Goal: Obtain resource: Download file/media

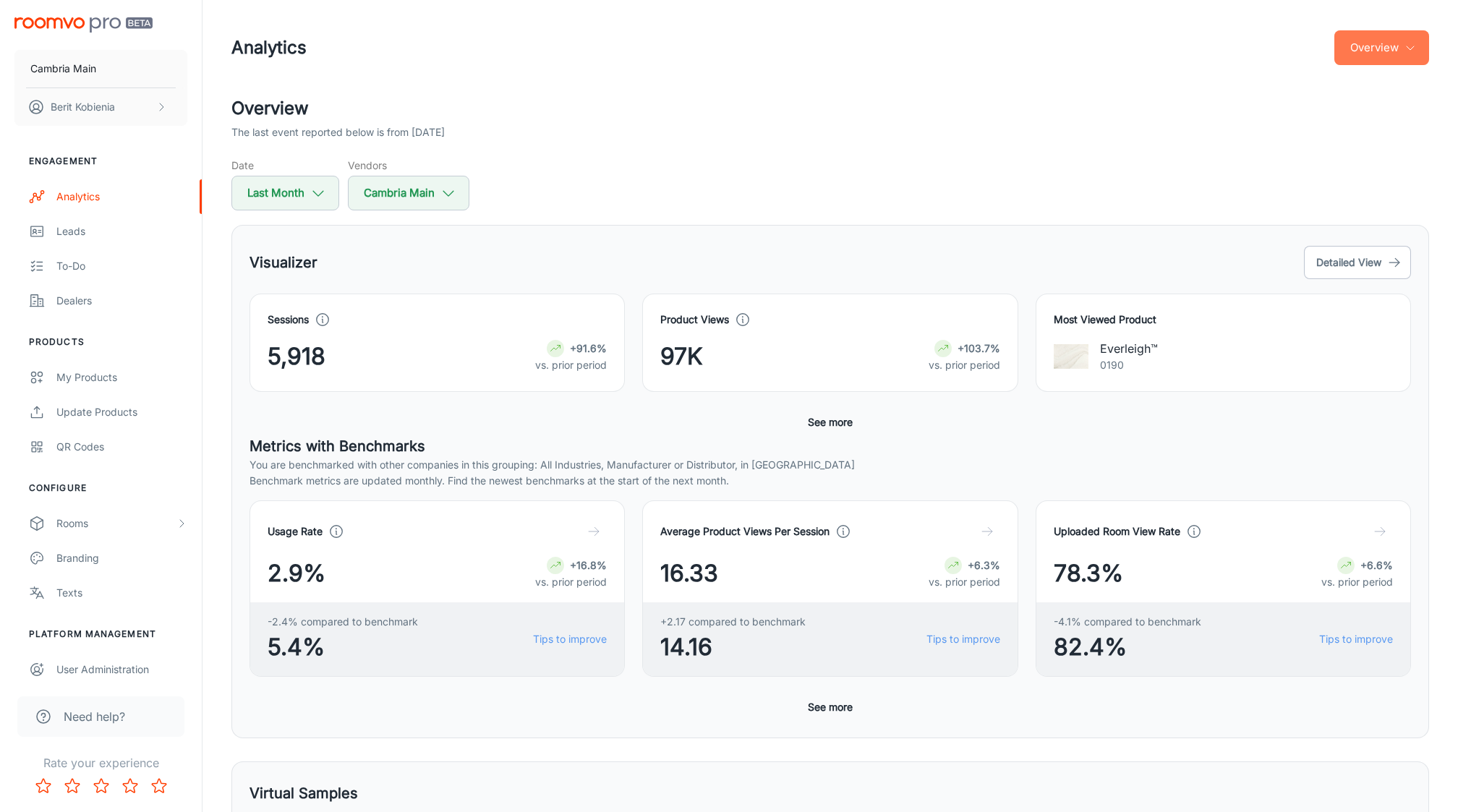
click at [1352, 45] on button "Overview" at bounding box center [1381, 47] width 94 height 34
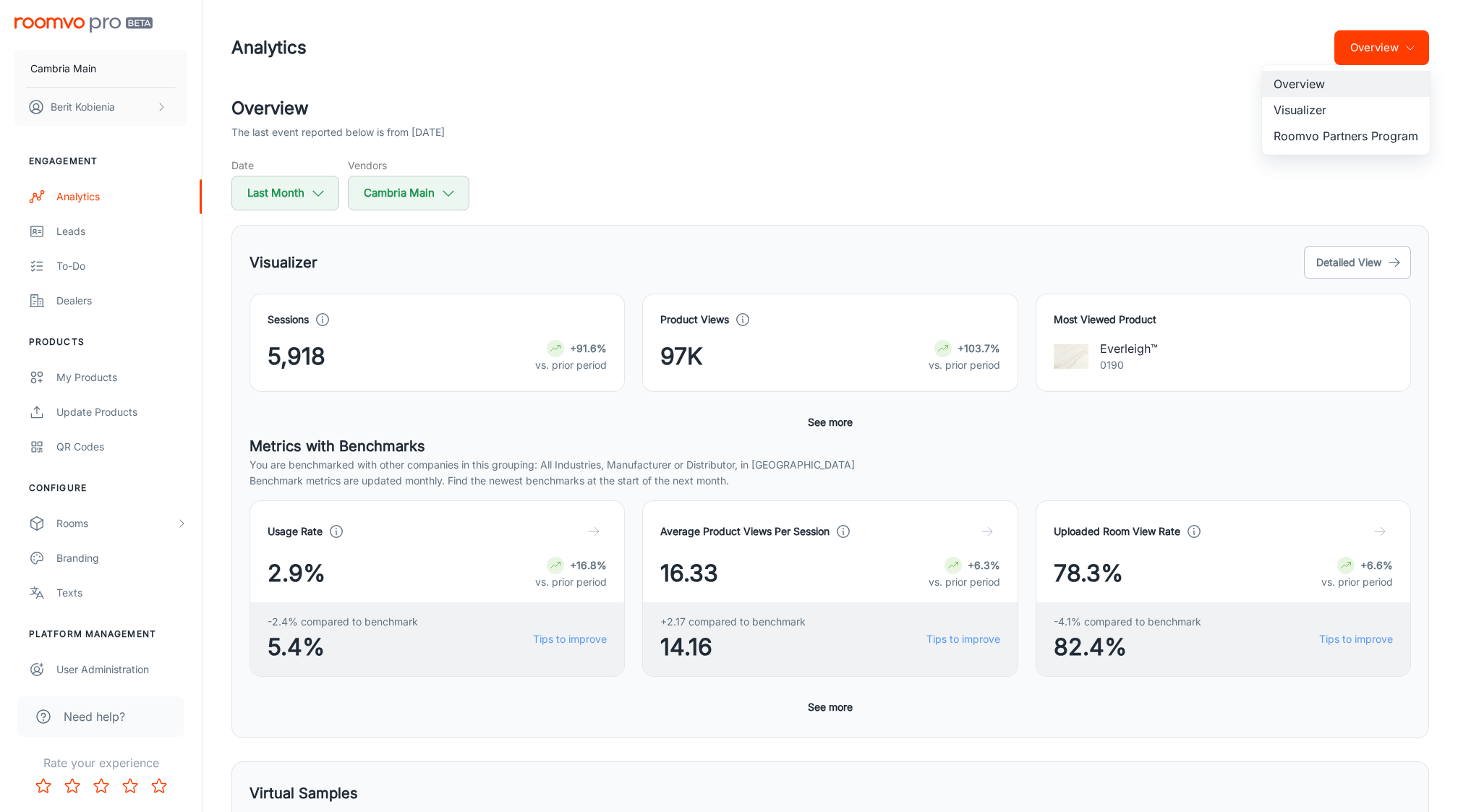
click at [1362, 103] on li "Visualizer" at bounding box center [1346, 109] width 168 height 26
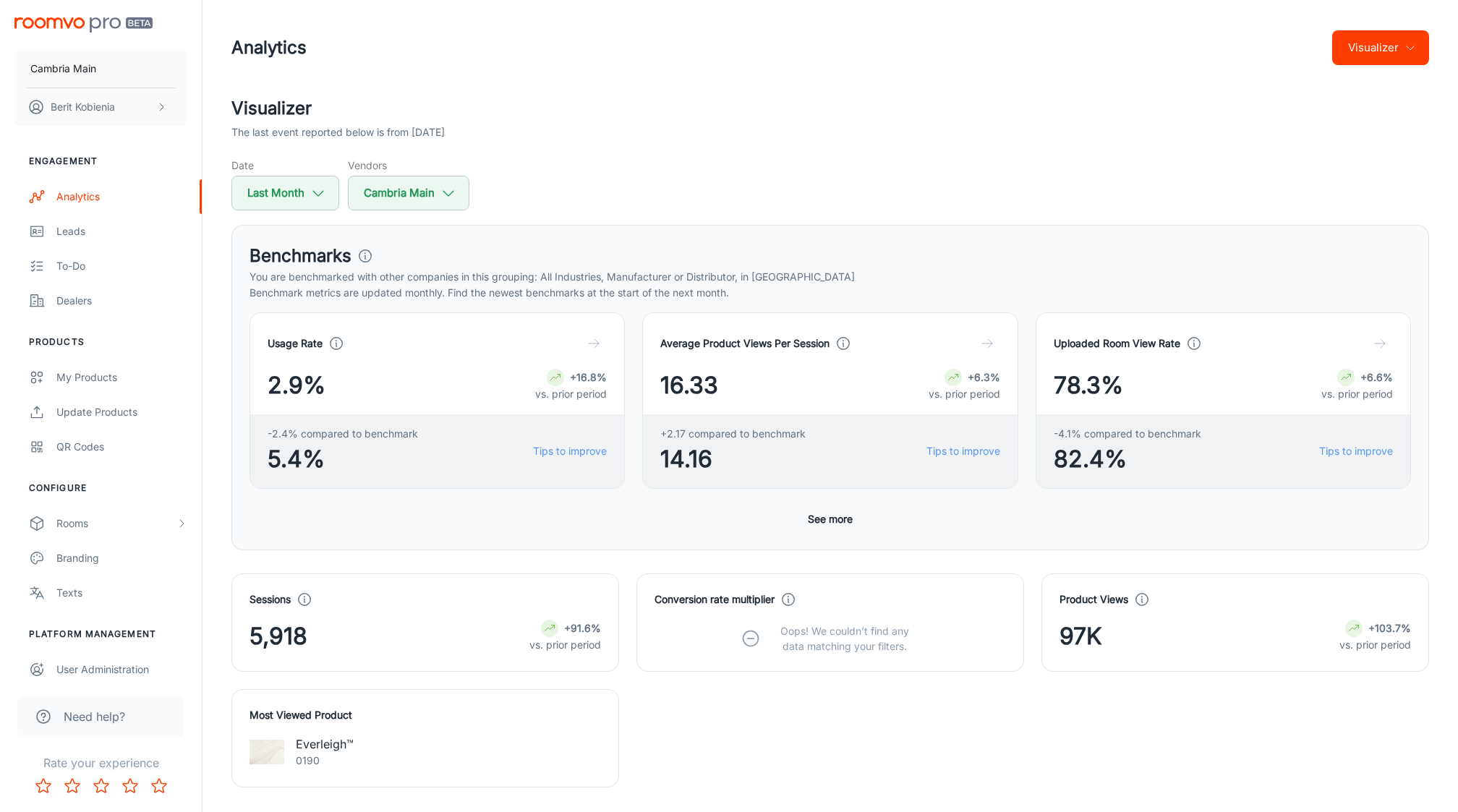
click at [838, 514] on button "See more" at bounding box center [830, 519] width 56 height 26
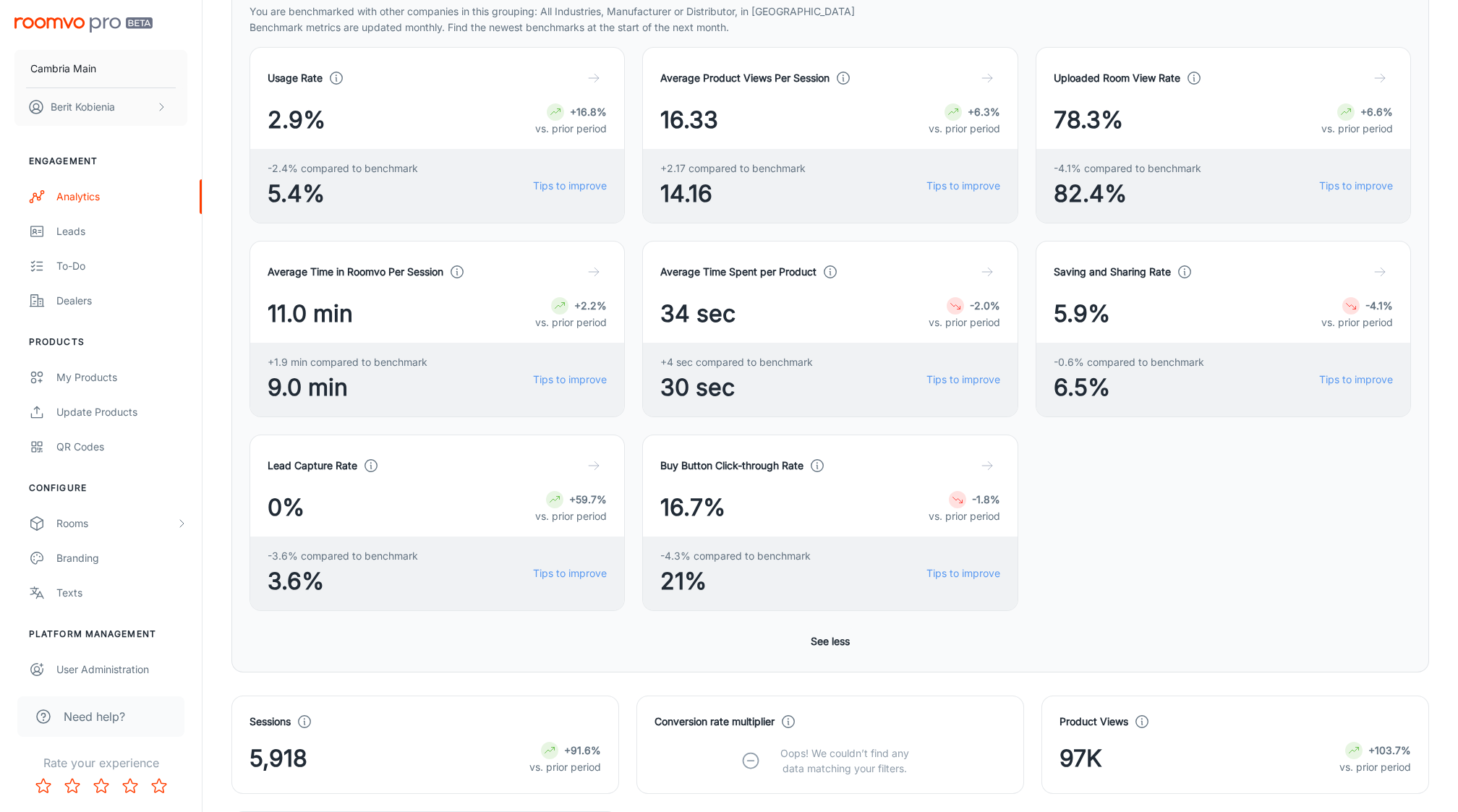
scroll to position [267, 0]
click at [988, 457] on icon "button" at bounding box center [987, 464] width 14 height 14
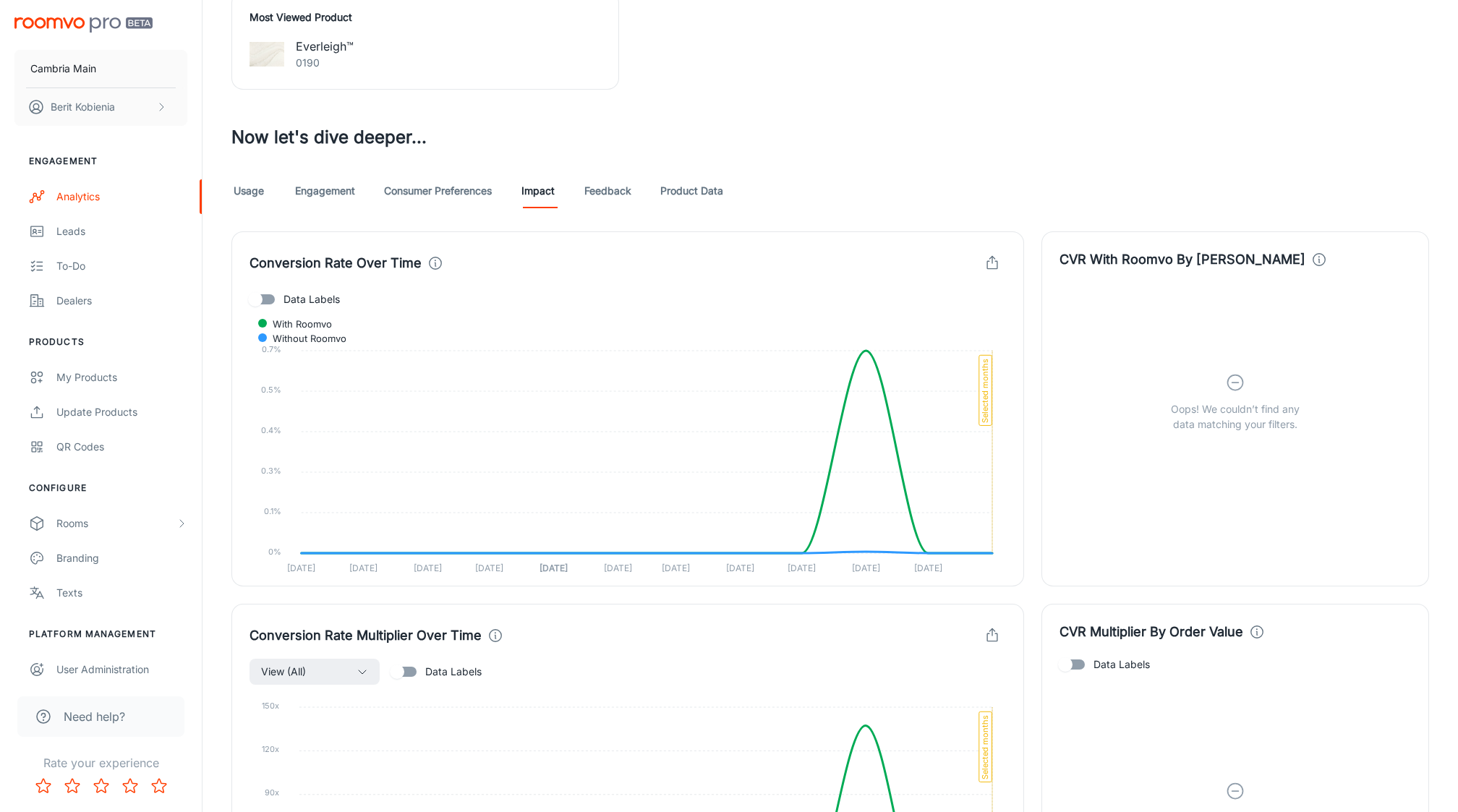
scroll to position [1109, 0]
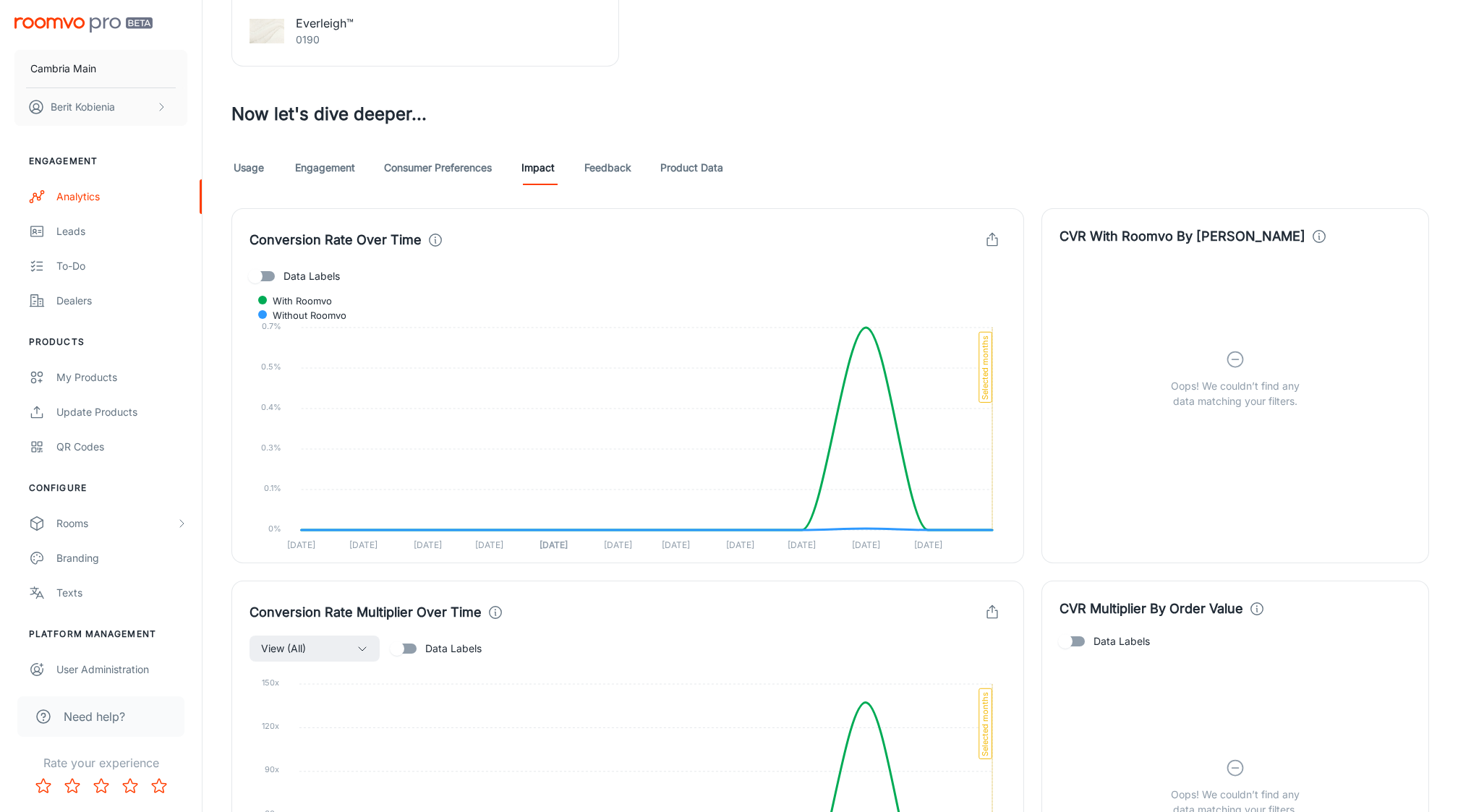
click at [723, 162] on link "Product Data" at bounding box center [691, 167] width 63 height 34
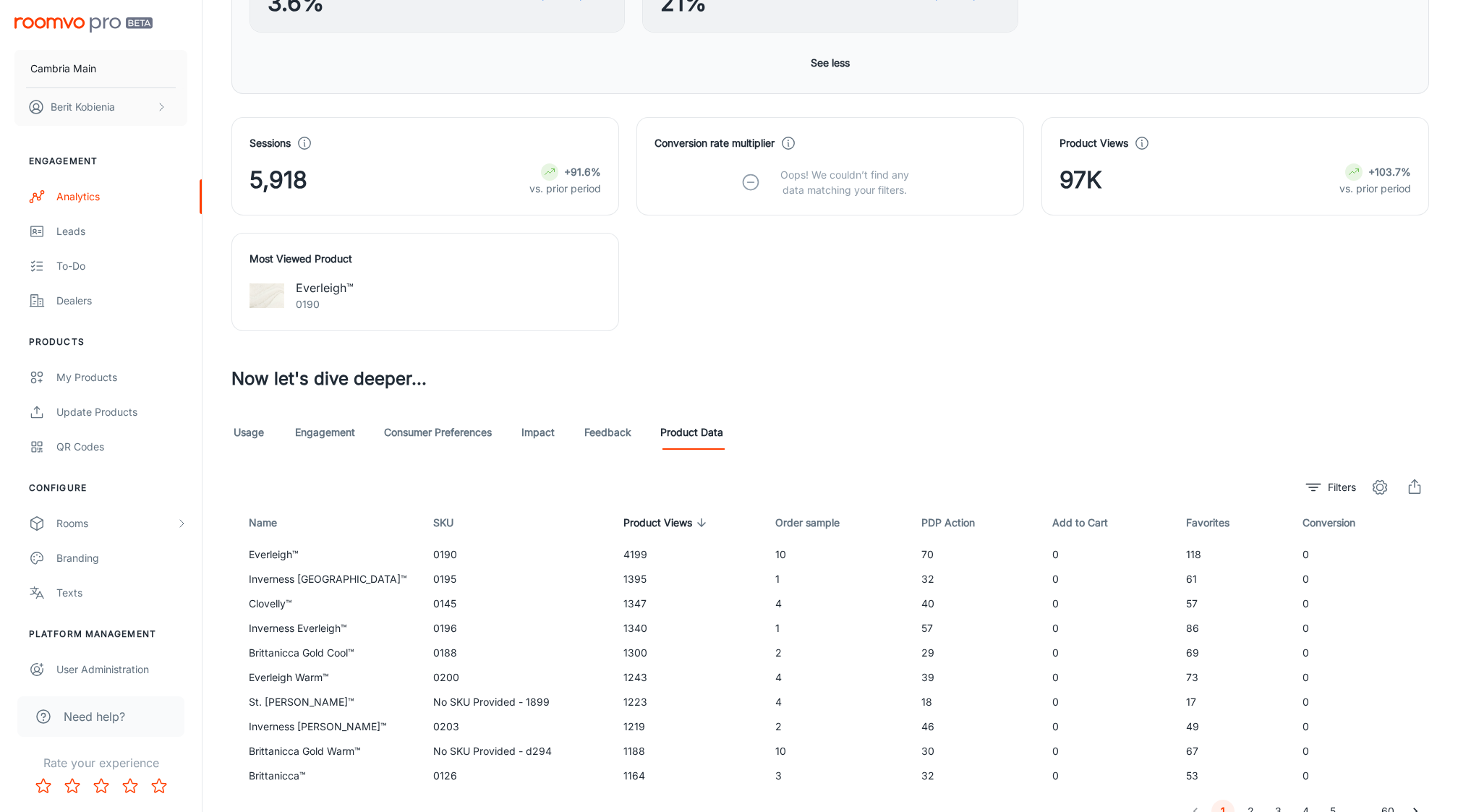
scroll to position [887, 0]
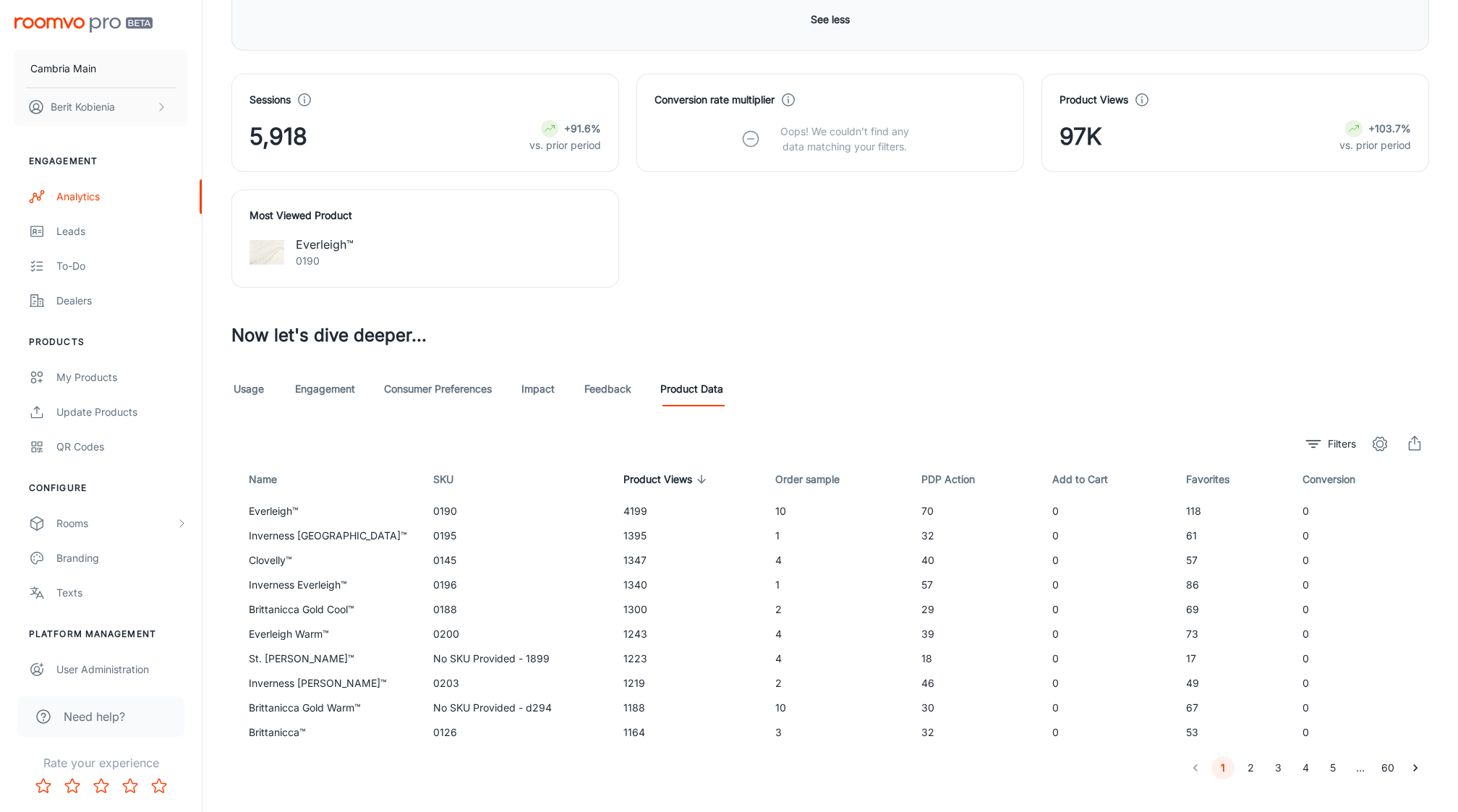
click at [327, 389] on link "Engagement" at bounding box center [325, 388] width 60 height 34
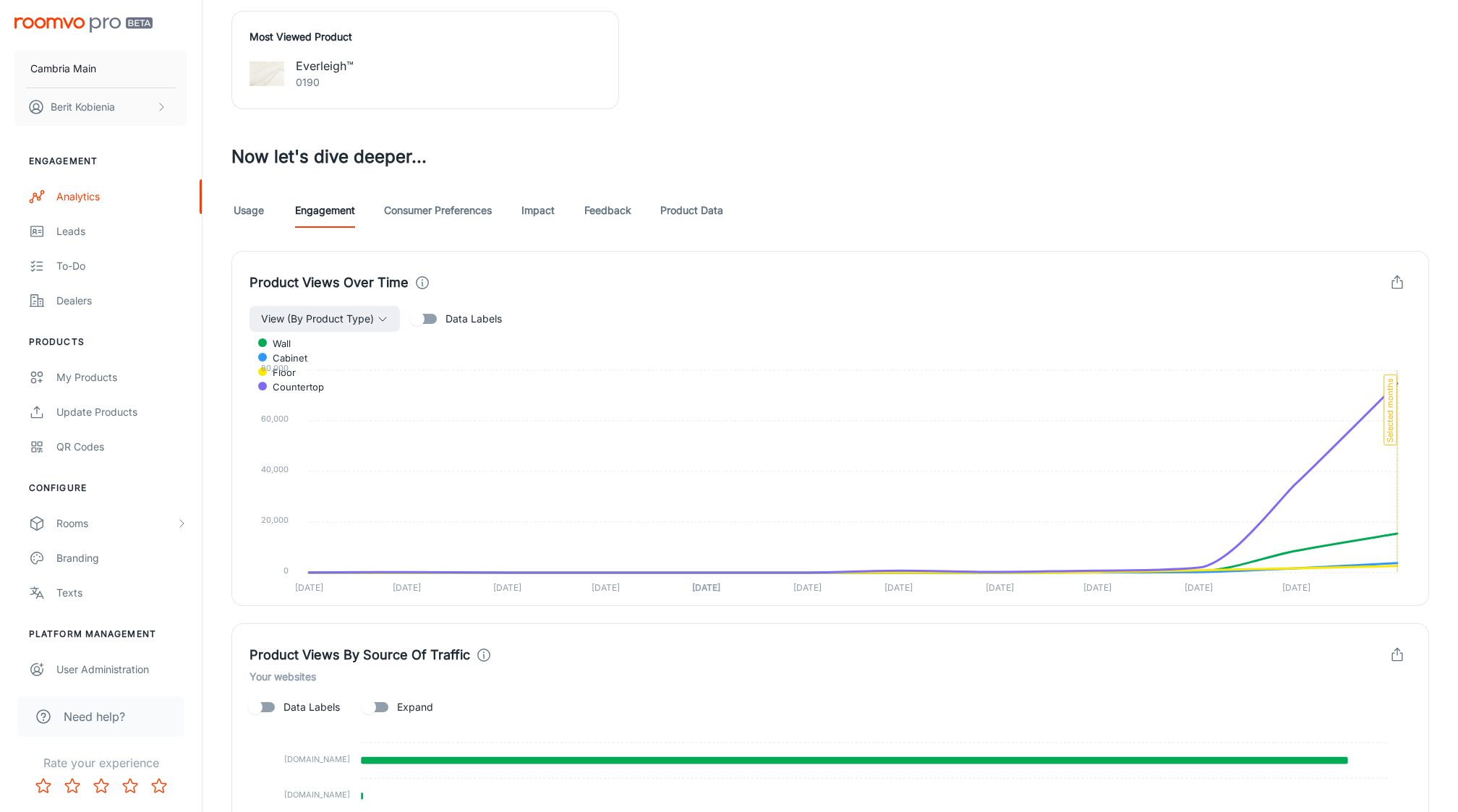
scroll to position [1068, 0]
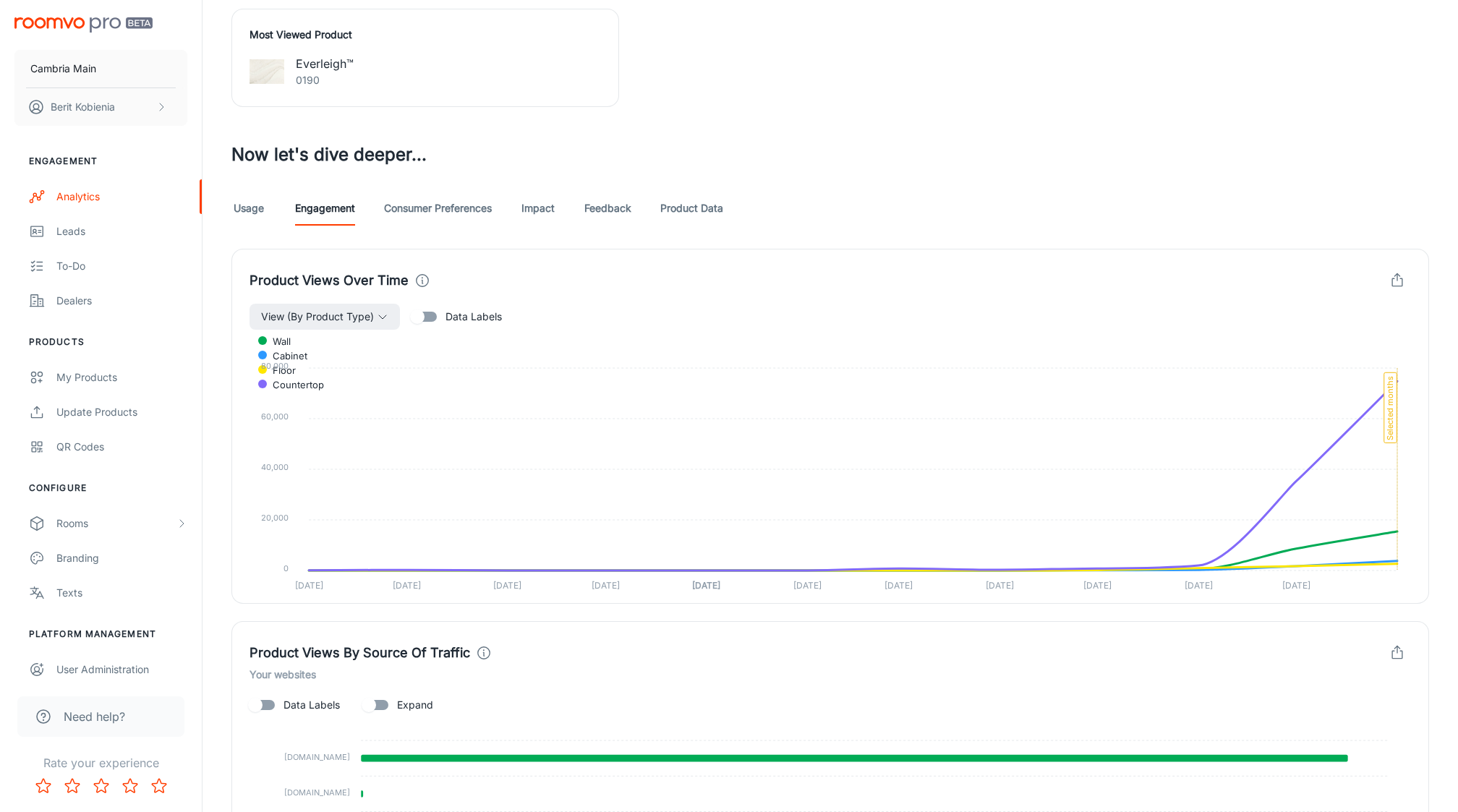
click at [238, 199] on link "Usage" at bounding box center [248, 207] width 34 height 34
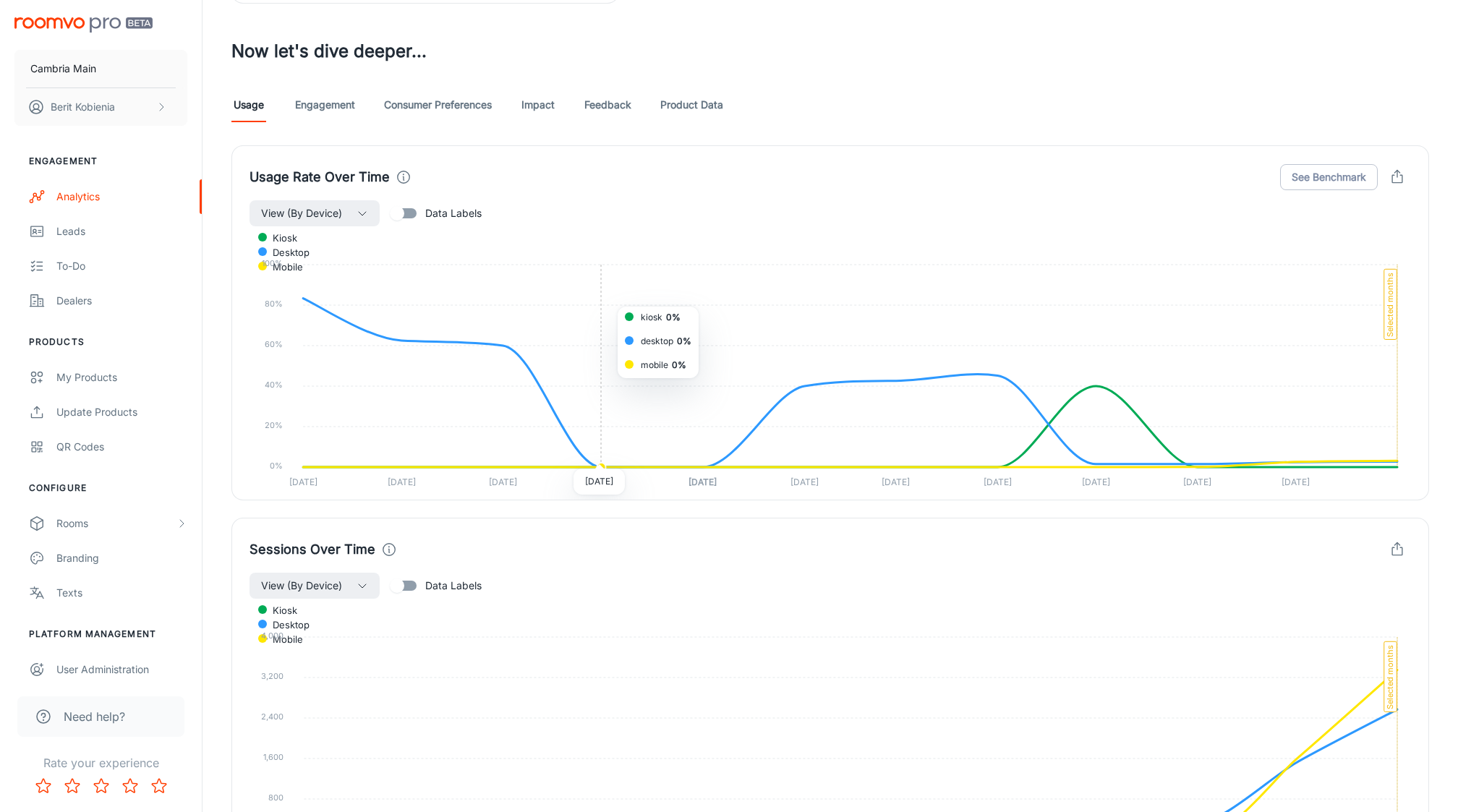
scroll to position [1085, 0]
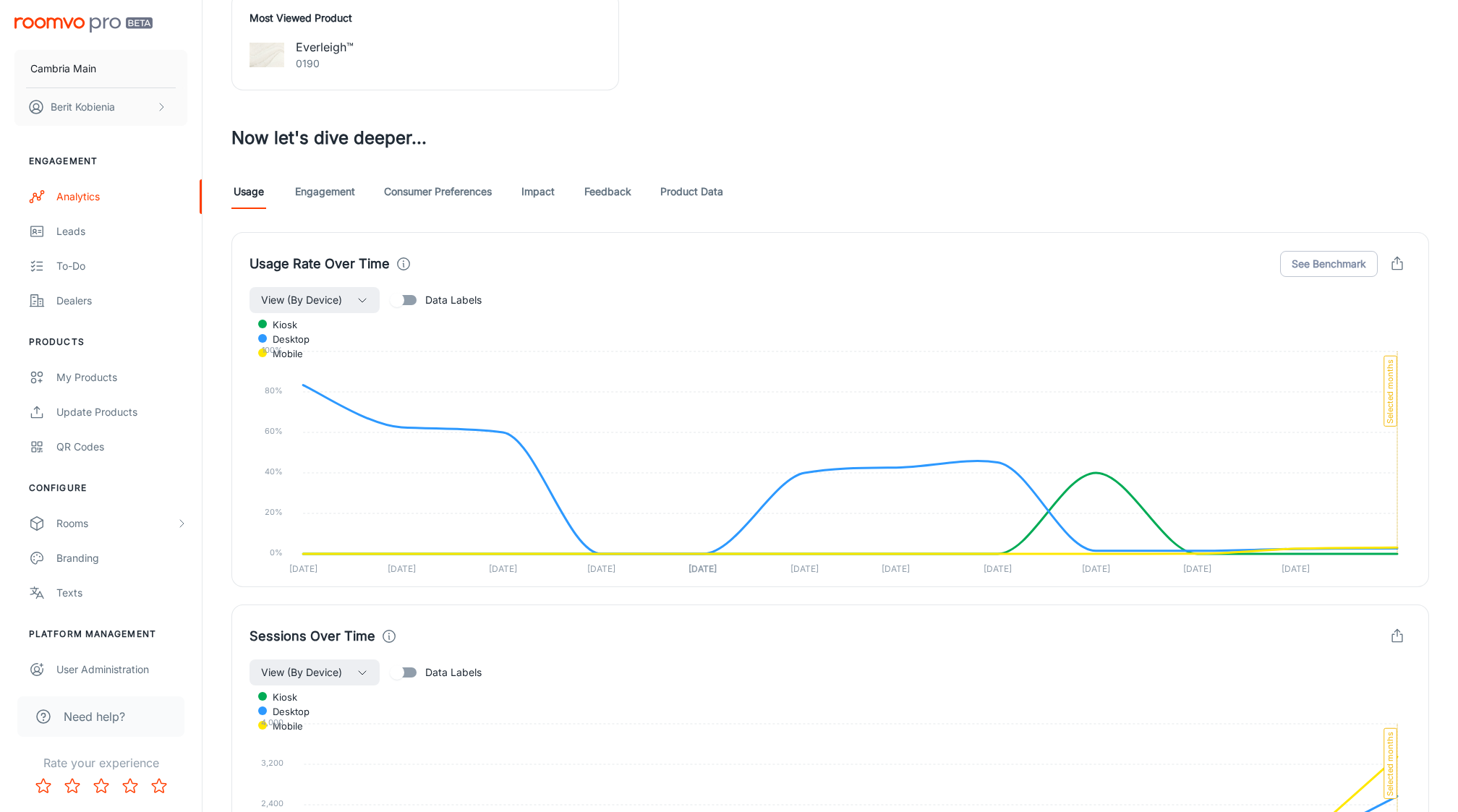
click at [298, 150] on div "Visualizer The last event reported below is from [DATE] Date Last Month Vendors…" at bounding box center [830, 179] width 1232 height 2337
click at [310, 167] on div "Visualizer The last event reported below is from [DATE] Date Last Month Vendors…" at bounding box center [830, 179] width 1232 height 2337
click at [330, 178] on link "Engagement" at bounding box center [325, 191] width 60 height 34
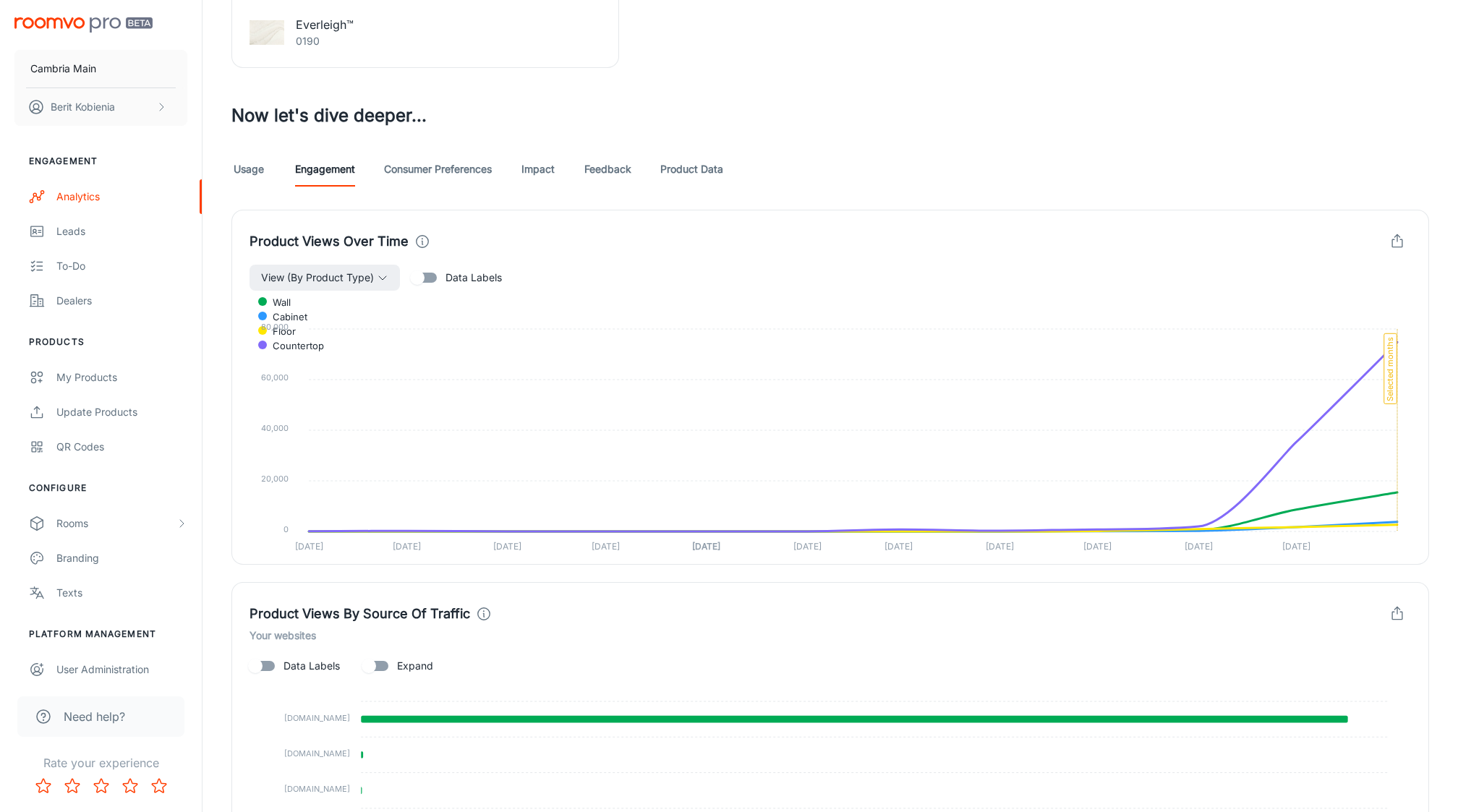
scroll to position [638, 0]
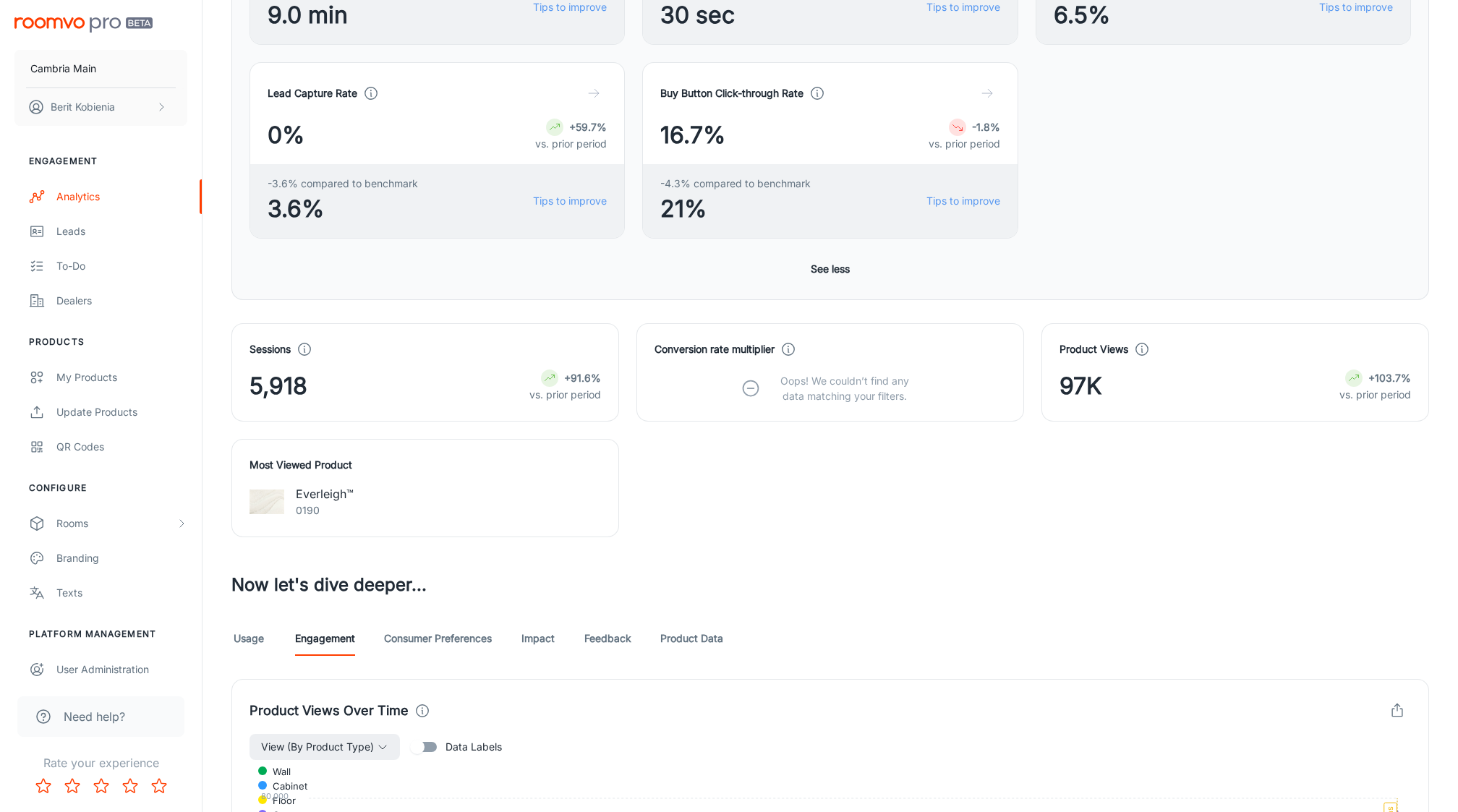
click at [417, 635] on link "Consumer Preferences" at bounding box center [438, 638] width 108 height 34
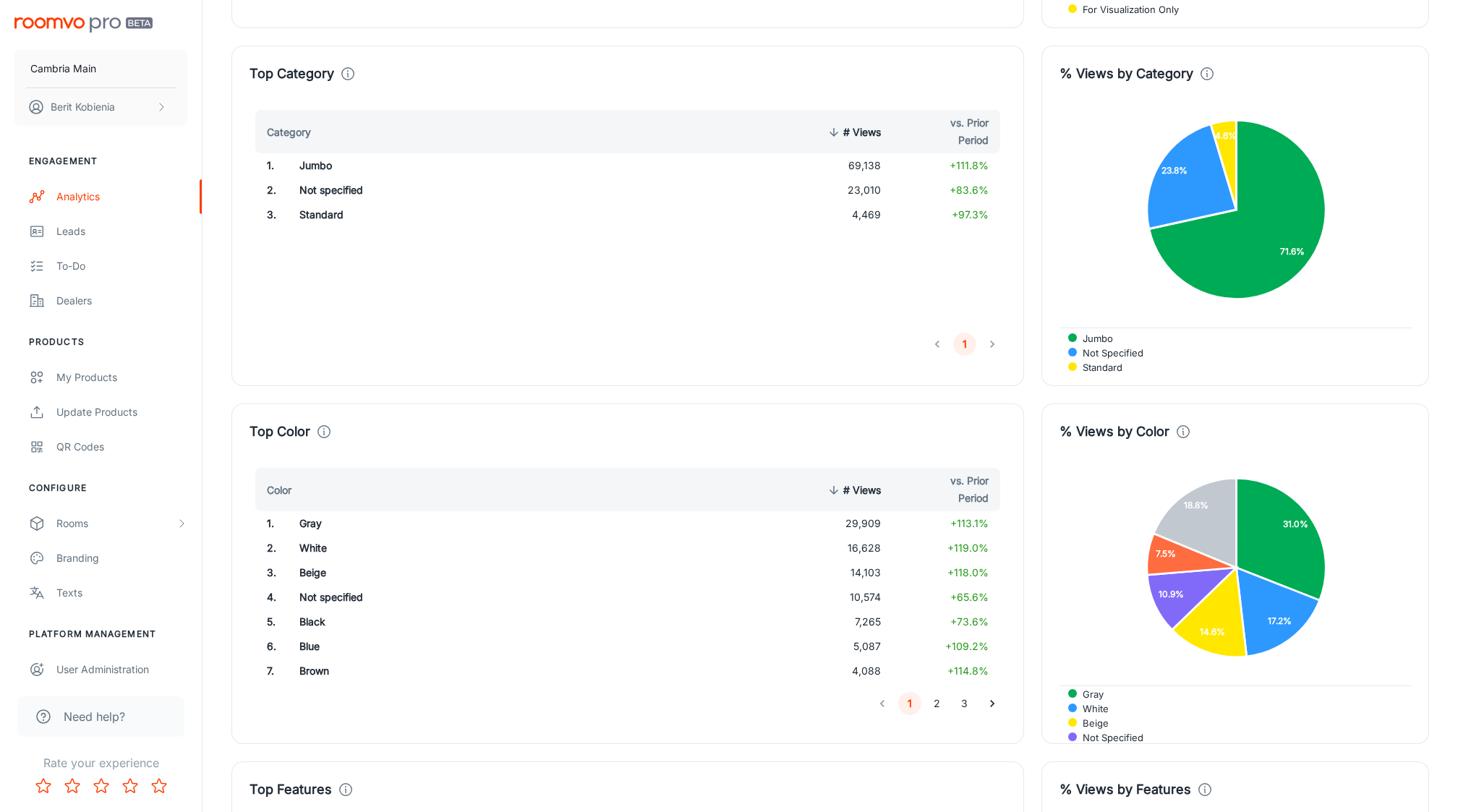
scroll to position [961, 0]
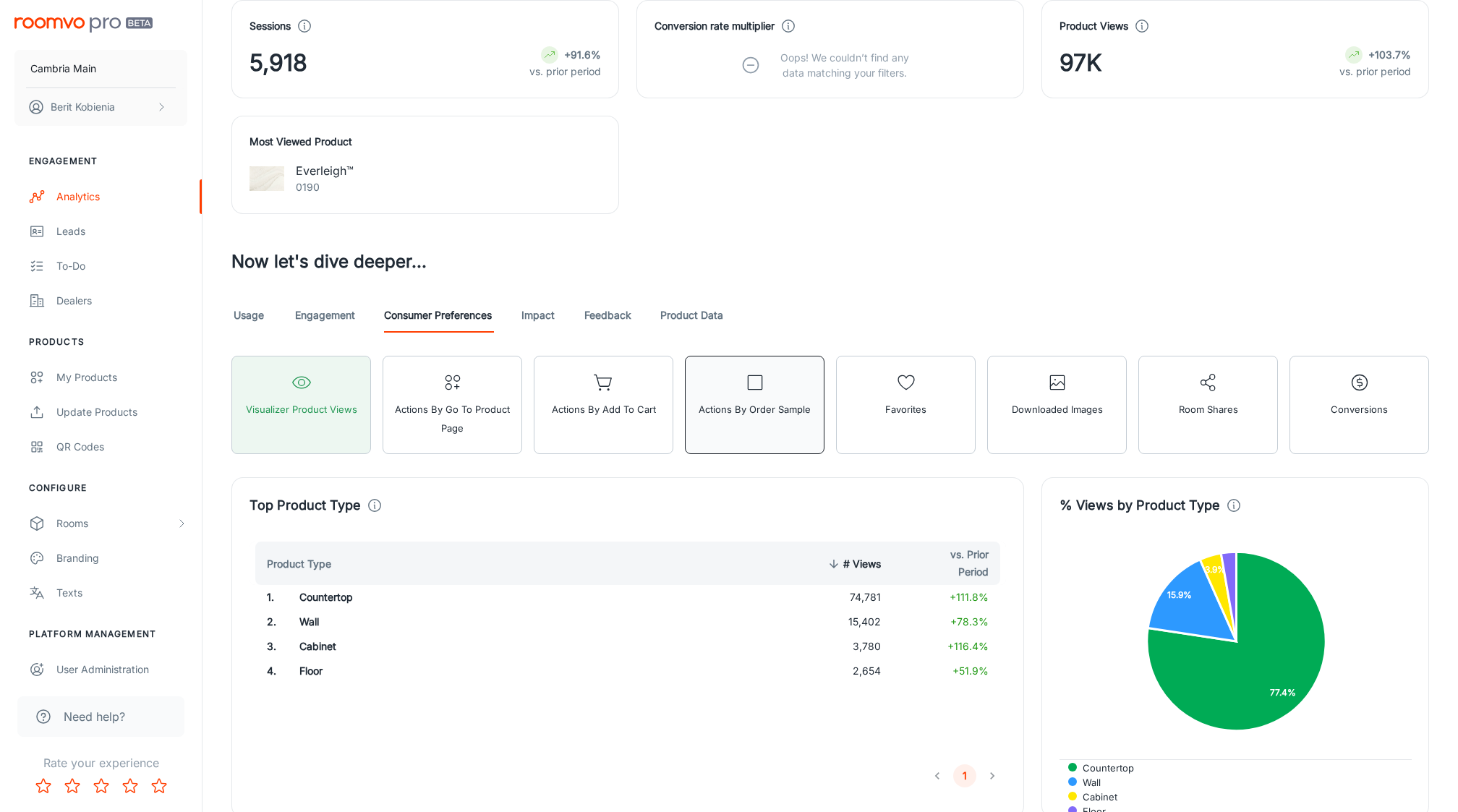
click at [740, 416] on span "Actions by Order sample" at bounding box center [755, 409] width 112 height 19
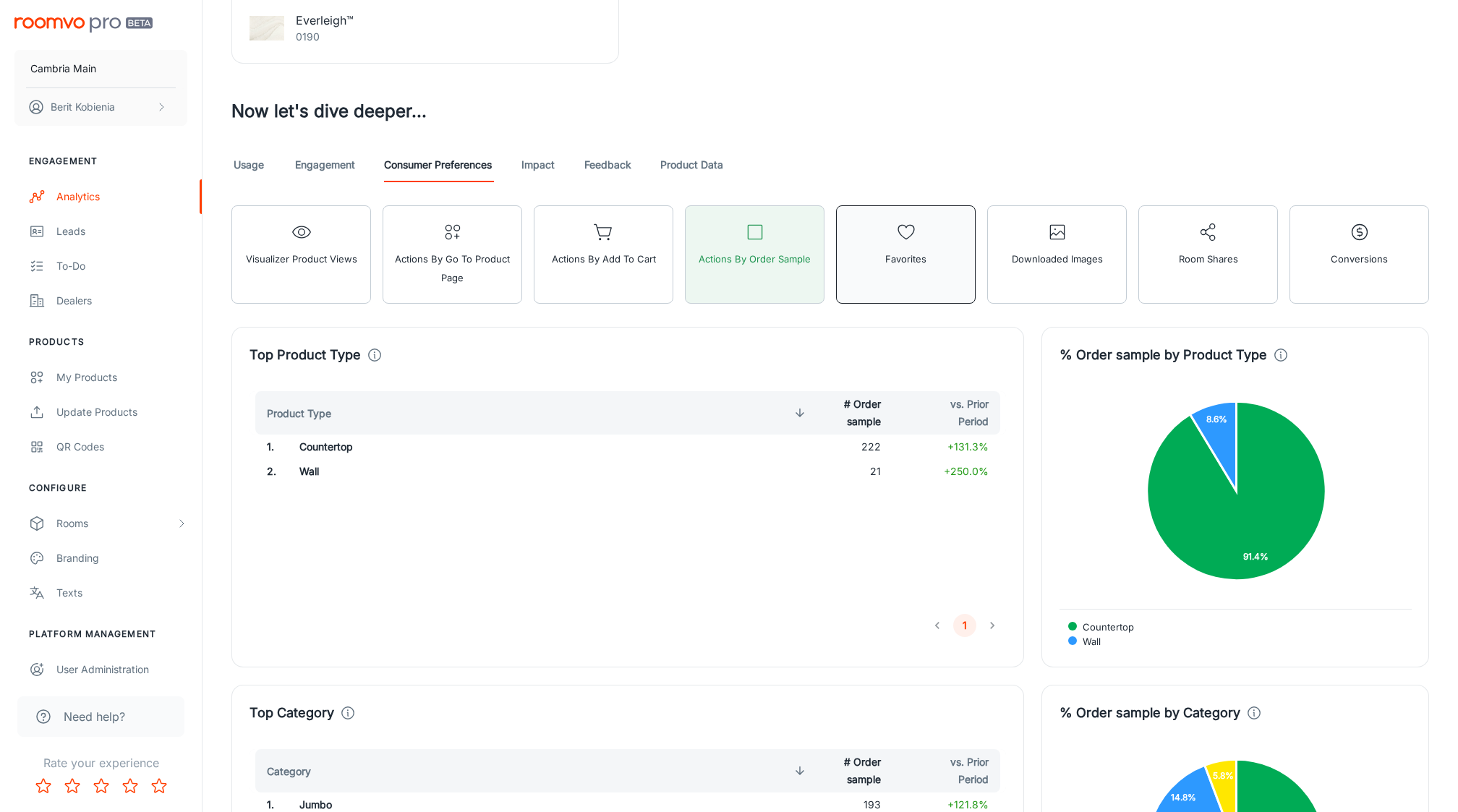
scroll to position [1113, 0]
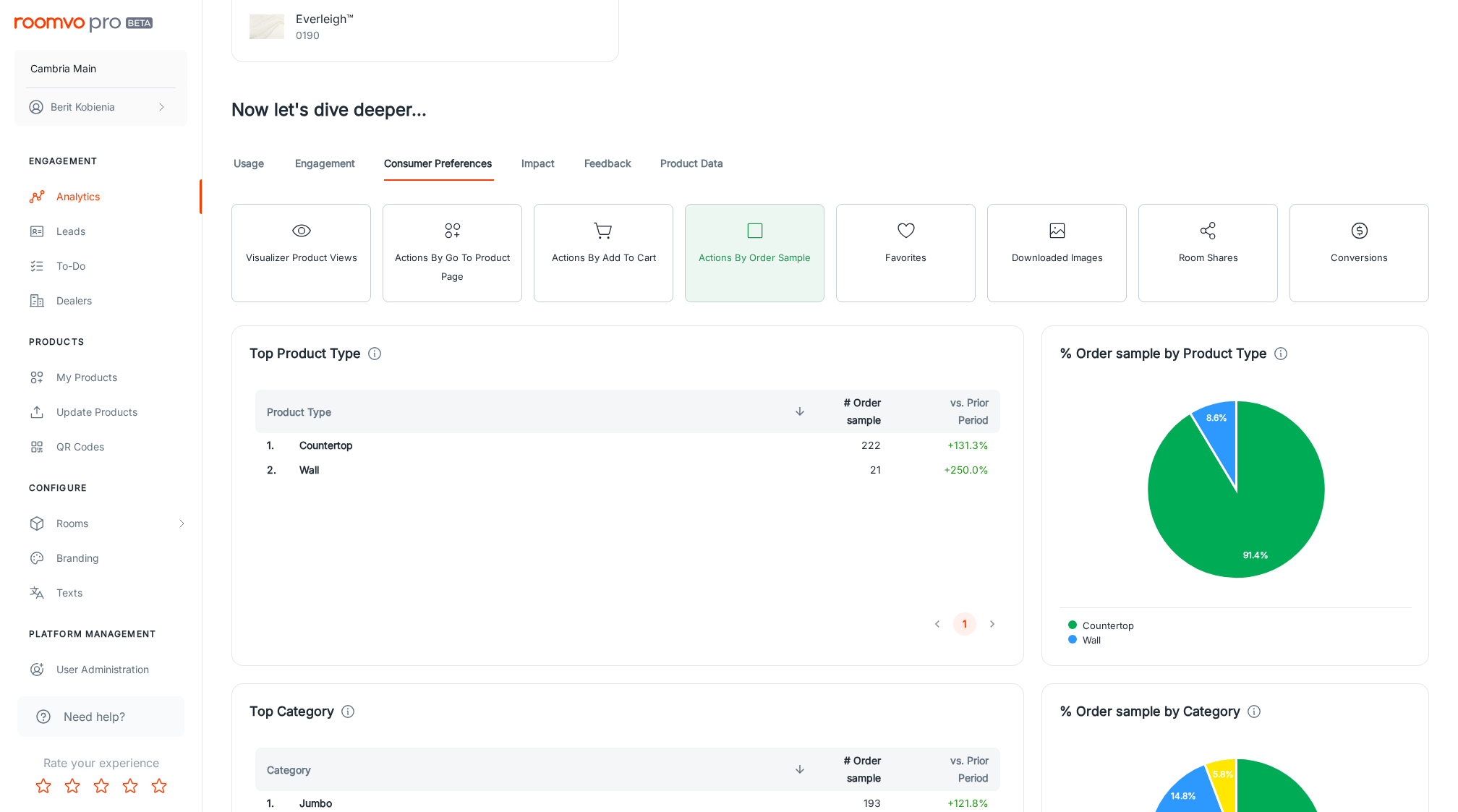
click at [834, 502] on div "Product Type # Order sample vs. Prior Period 1 . Countertop 222 +131.3% 2 . Wal…" at bounding box center [628, 497] width 756 height 214
click at [373, 347] on icon at bounding box center [374, 354] width 16 height 16
click at [799, 536] on div "Product Type # Order sample vs. Prior Period 1 . Countertop 222 +131.3% 2 . Wal…" at bounding box center [628, 497] width 756 height 214
click at [799, 410] on icon at bounding box center [800, 411] width 13 height 13
click at [801, 410] on icon at bounding box center [800, 411] width 13 height 13
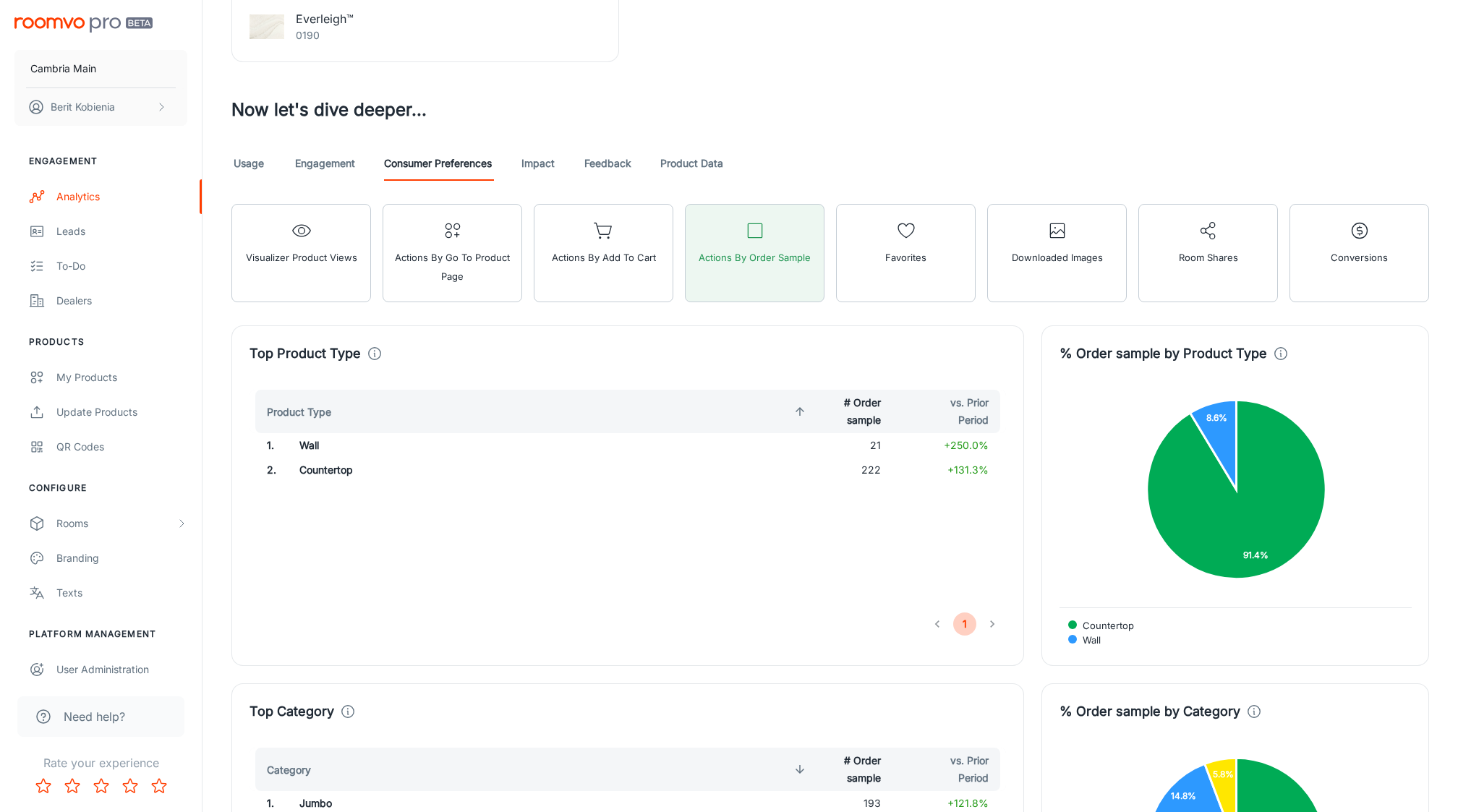
click at [961, 618] on button "1" at bounding box center [965, 624] width 23 height 23
click at [958, 414] on span "vs. Prior Period" at bounding box center [946, 411] width 85 height 34
click at [921, 410] on span "vs. Prior Period" at bounding box center [946, 411] width 85 height 34
click at [965, 410] on span "vs. Prior Period" at bounding box center [946, 411] width 85 height 34
click at [964, 399] on span "vs. Prior Period" at bounding box center [946, 411] width 85 height 34
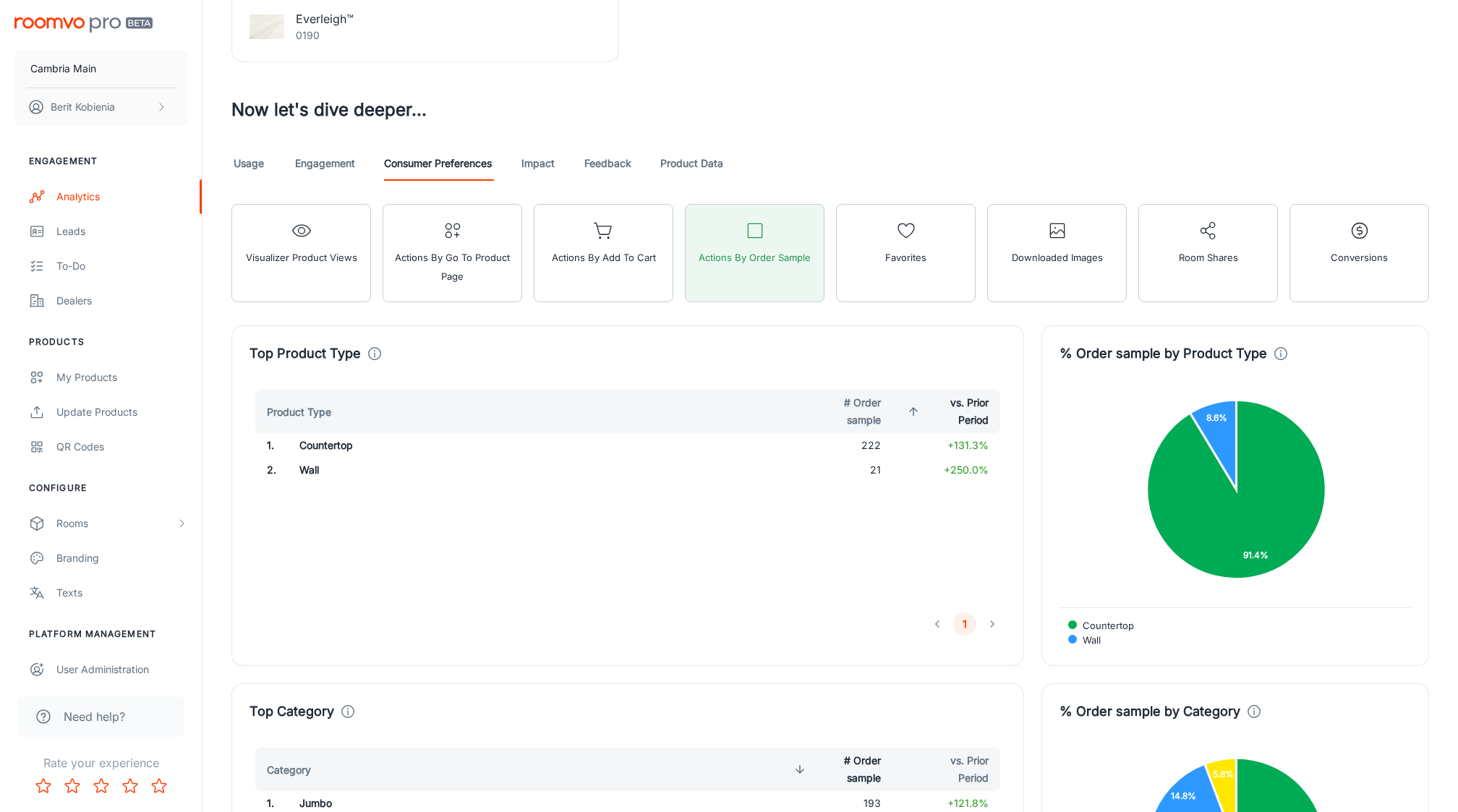
click at [975, 415] on span "vs. Prior Period" at bounding box center [946, 411] width 85 height 34
click at [876, 467] on td "222" at bounding box center [836, 470] width 114 height 25
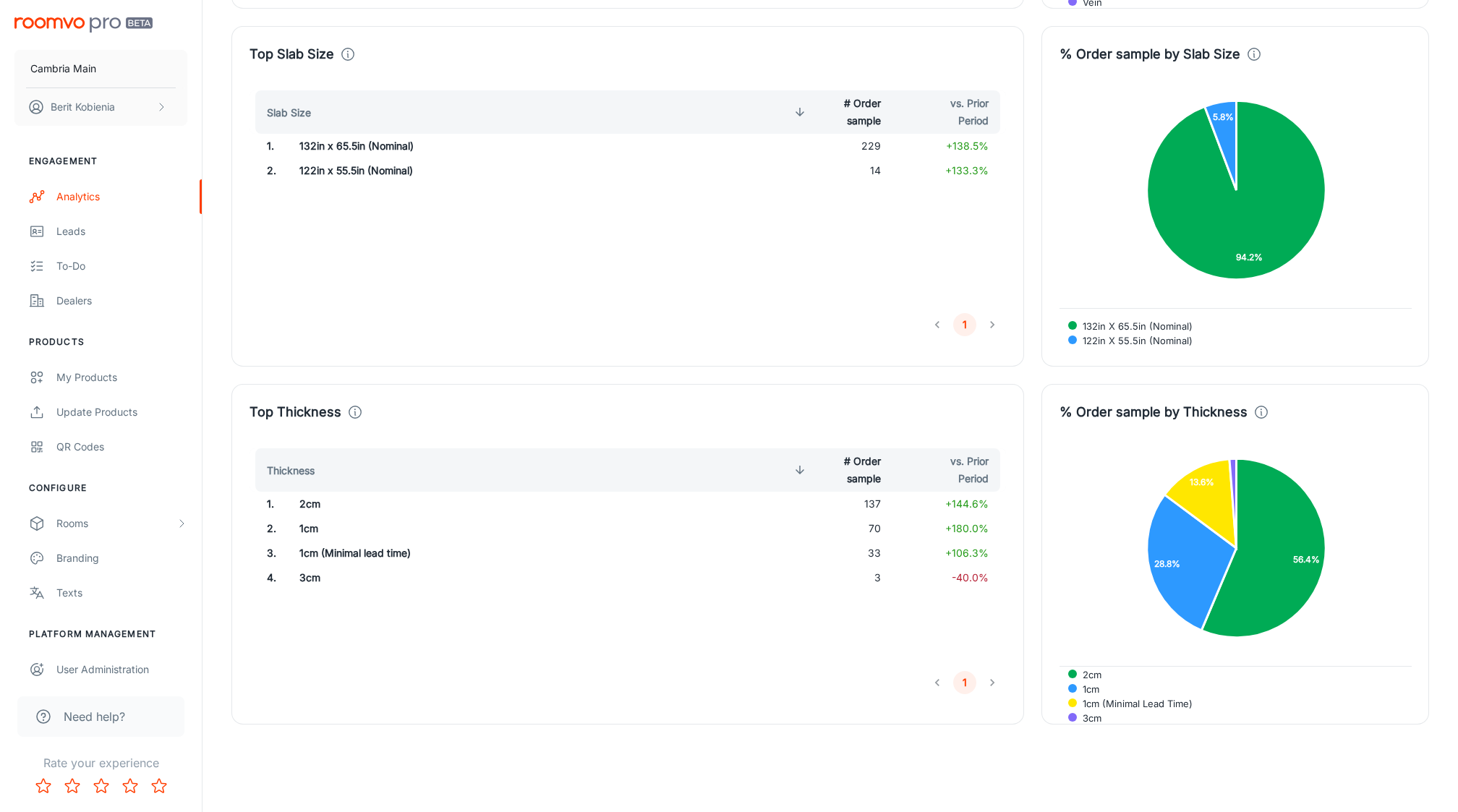
scroll to position [2845, 0]
click at [1067, 496] on foreignobject "2cm 1cm 1cm (Minimal lead time) 3cm" at bounding box center [1235, 548] width 352 height 194
click at [972, 498] on span "+144.6%" at bounding box center [966, 504] width 43 height 12
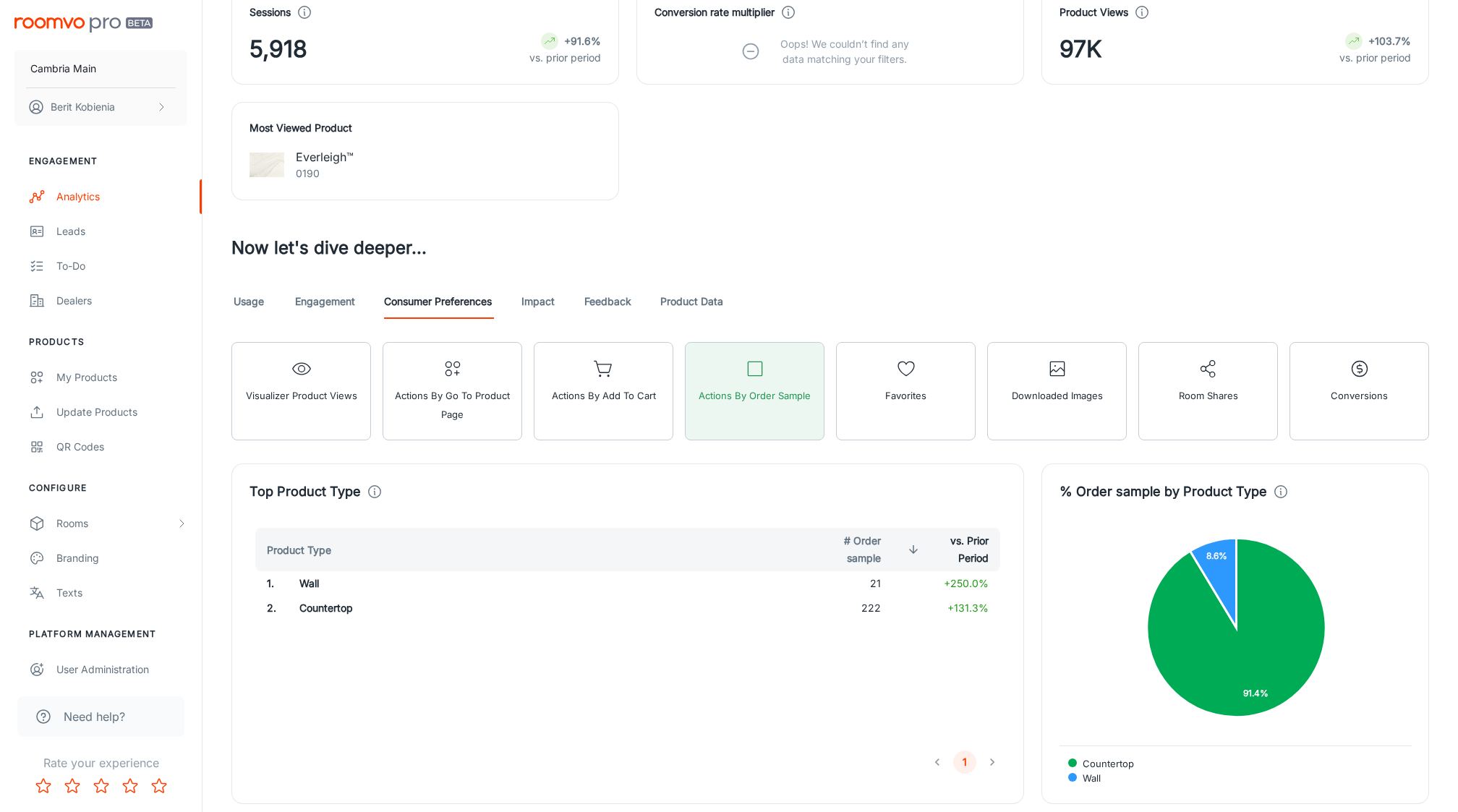
scroll to position [992, 0]
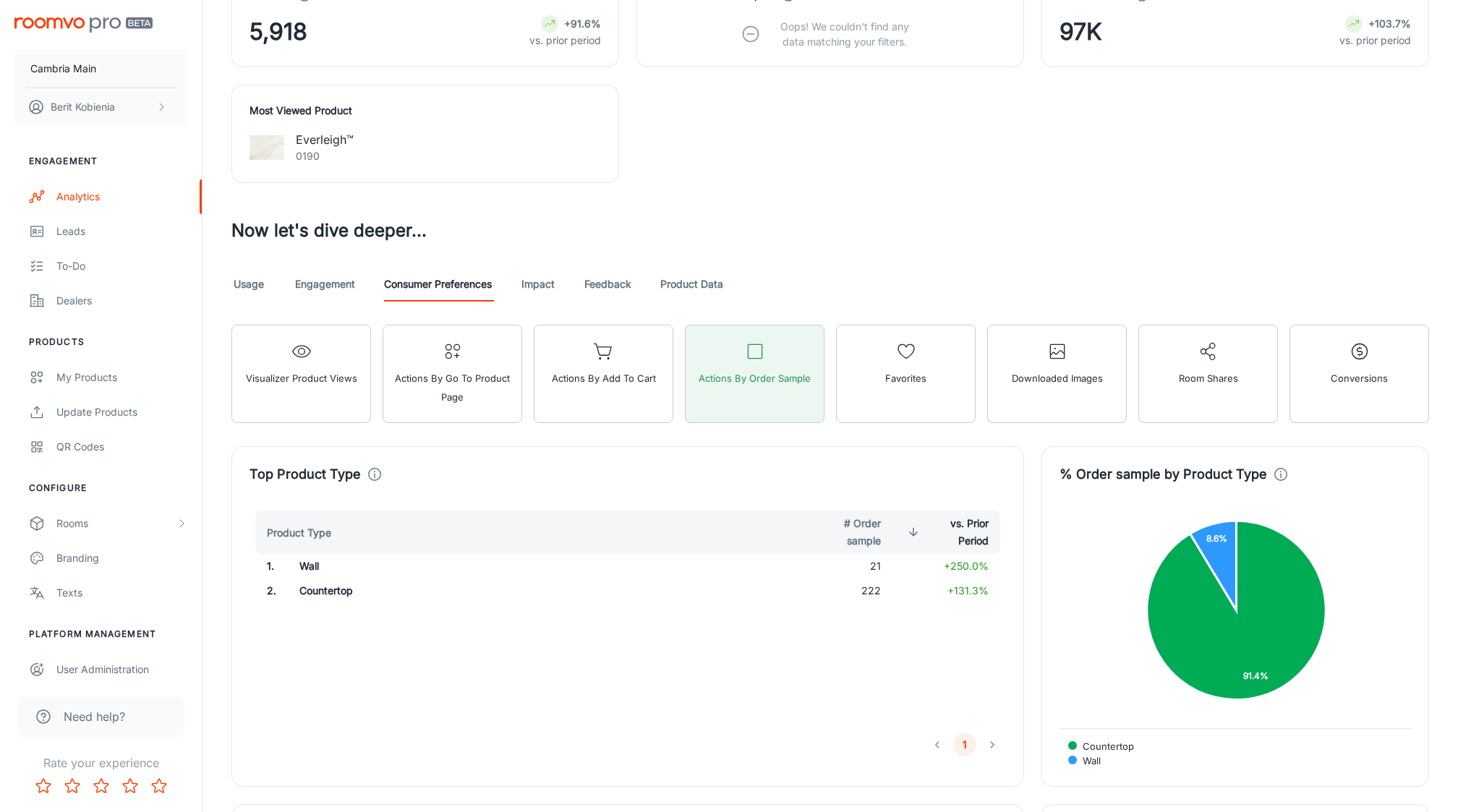
click at [546, 280] on link "Impact" at bounding box center [537, 283] width 34 height 34
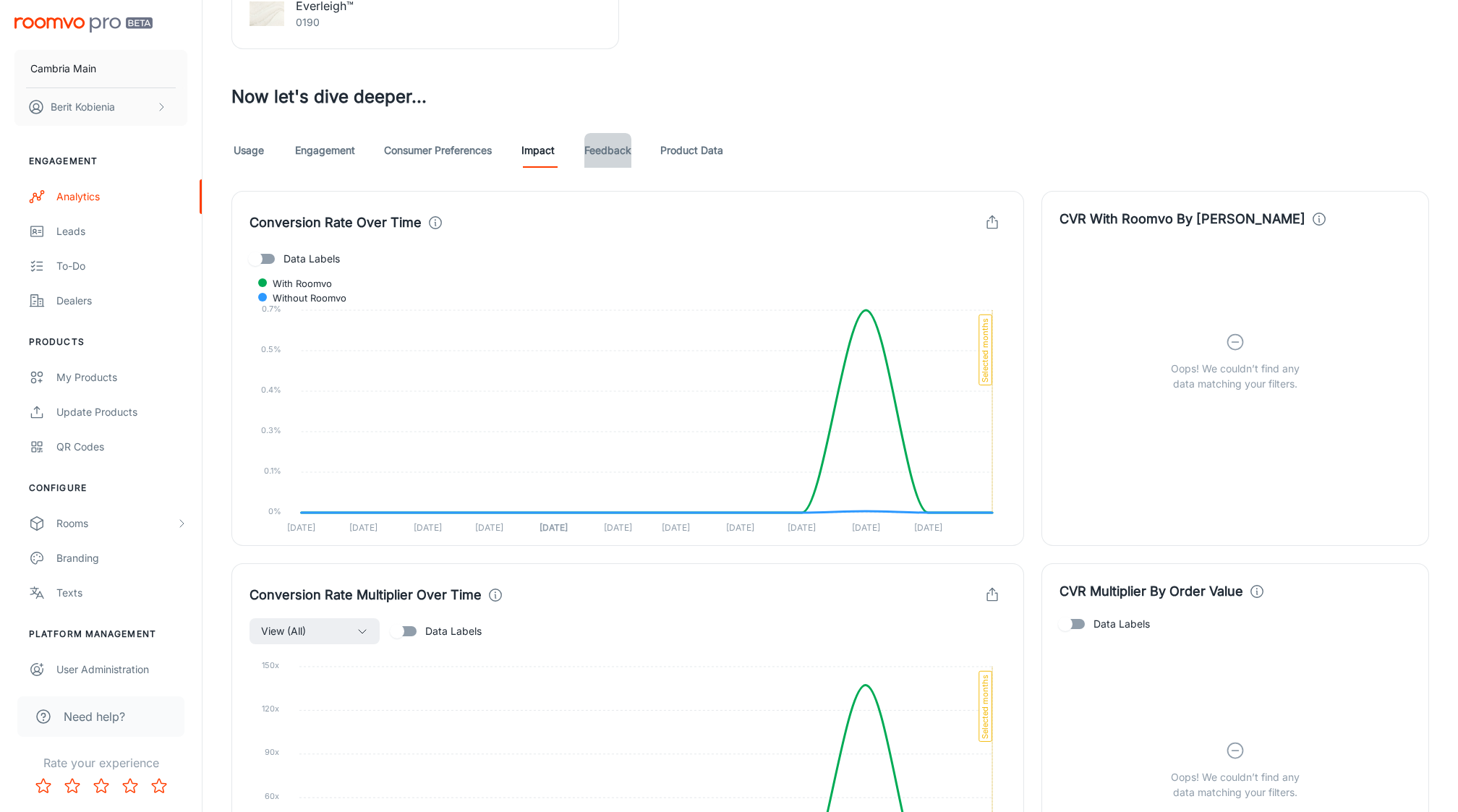
click at [608, 141] on link "Feedback" at bounding box center [607, 150] width 47 height 34
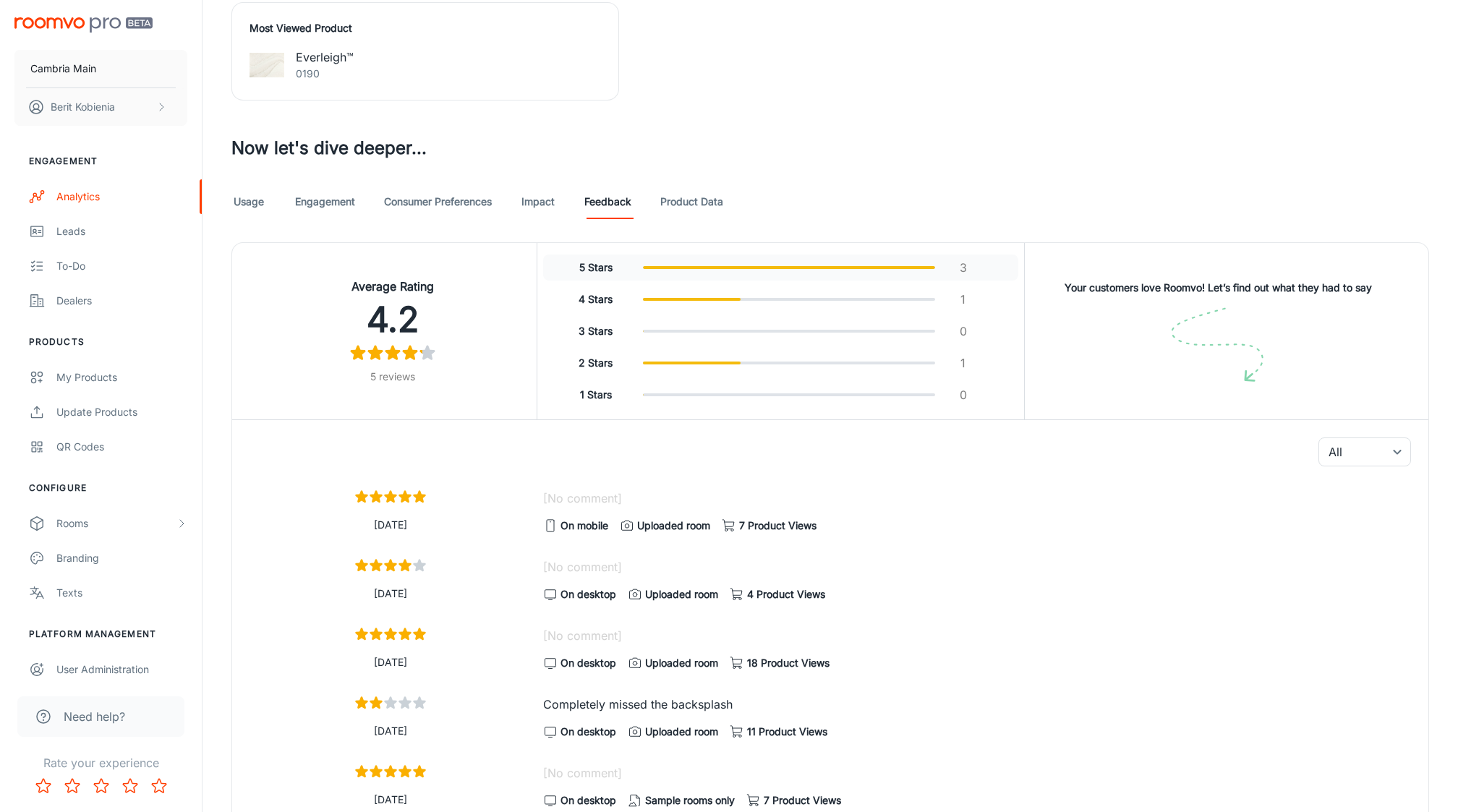
scroll to position [1194, 0]
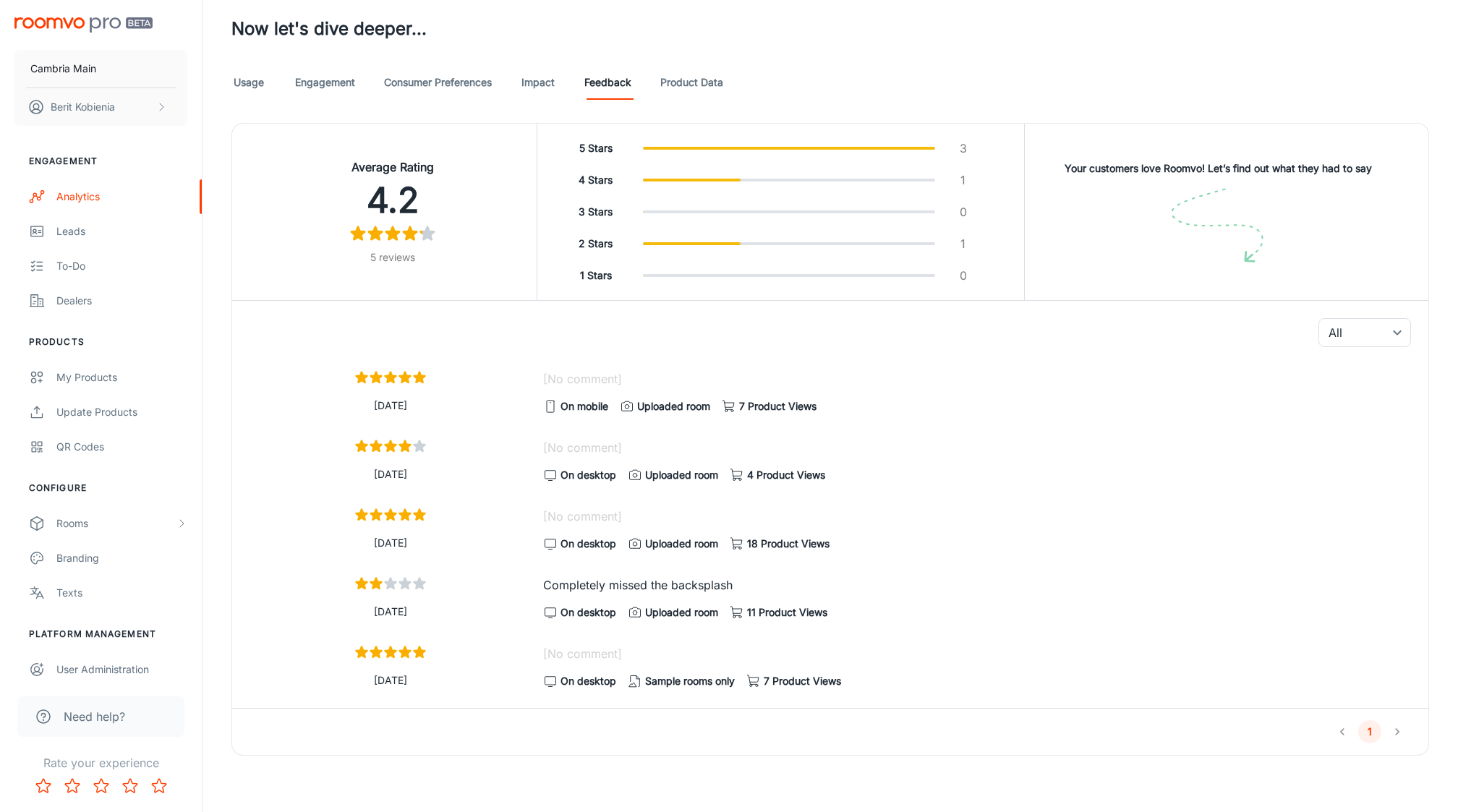
click at [695, 86] on link "Product Data" at bounding box center [691, 82] width 63 height 34
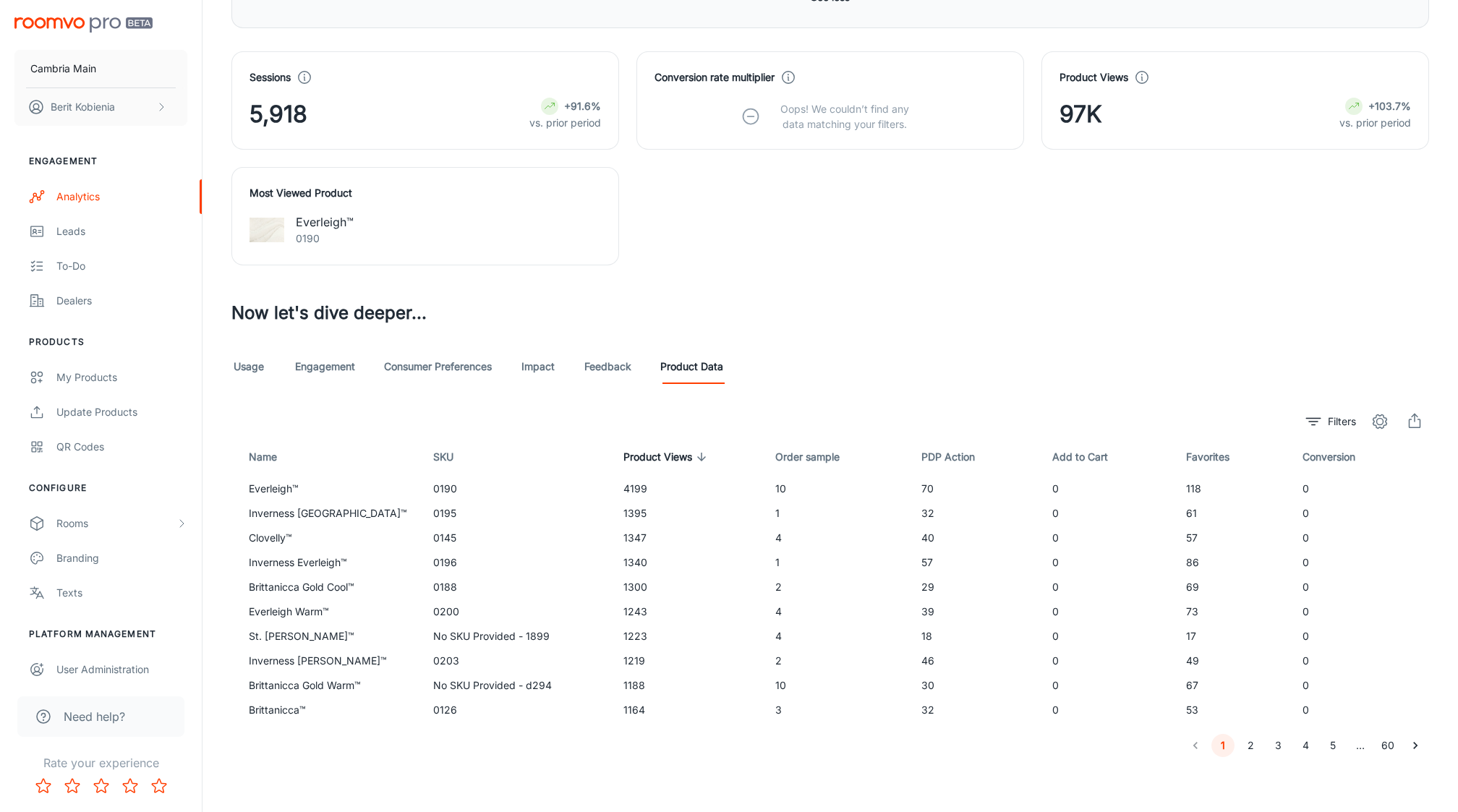
scroll to position [910, 0]
click at [1251, 751] on button "2" at bounding box center [1251, 746] width 23 height 23
click at [1224, 744] on button "1" at bounding box center [1223, 746] width 23 height 23
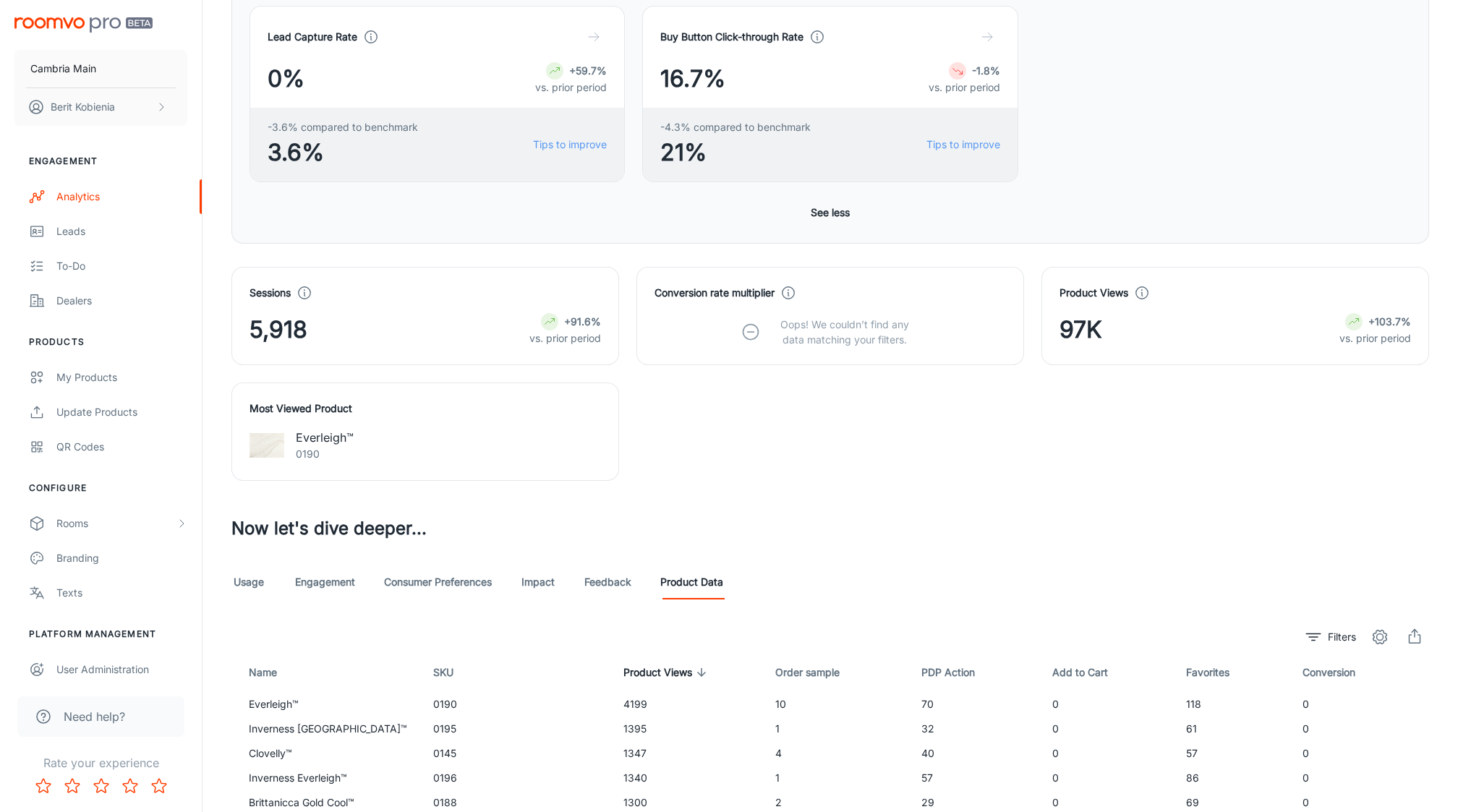
scroll to position [681, 0]
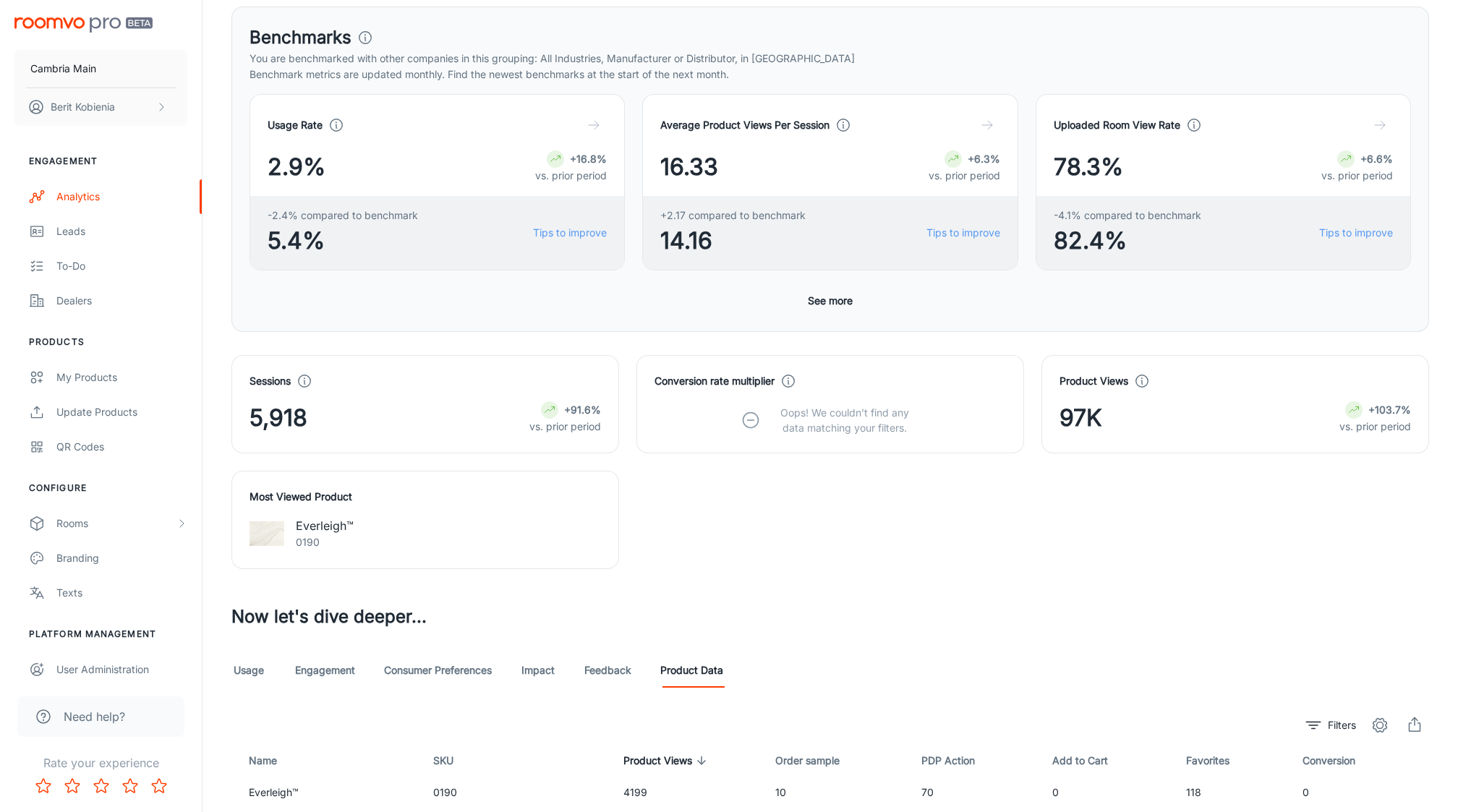
scroll to position [523, 0]
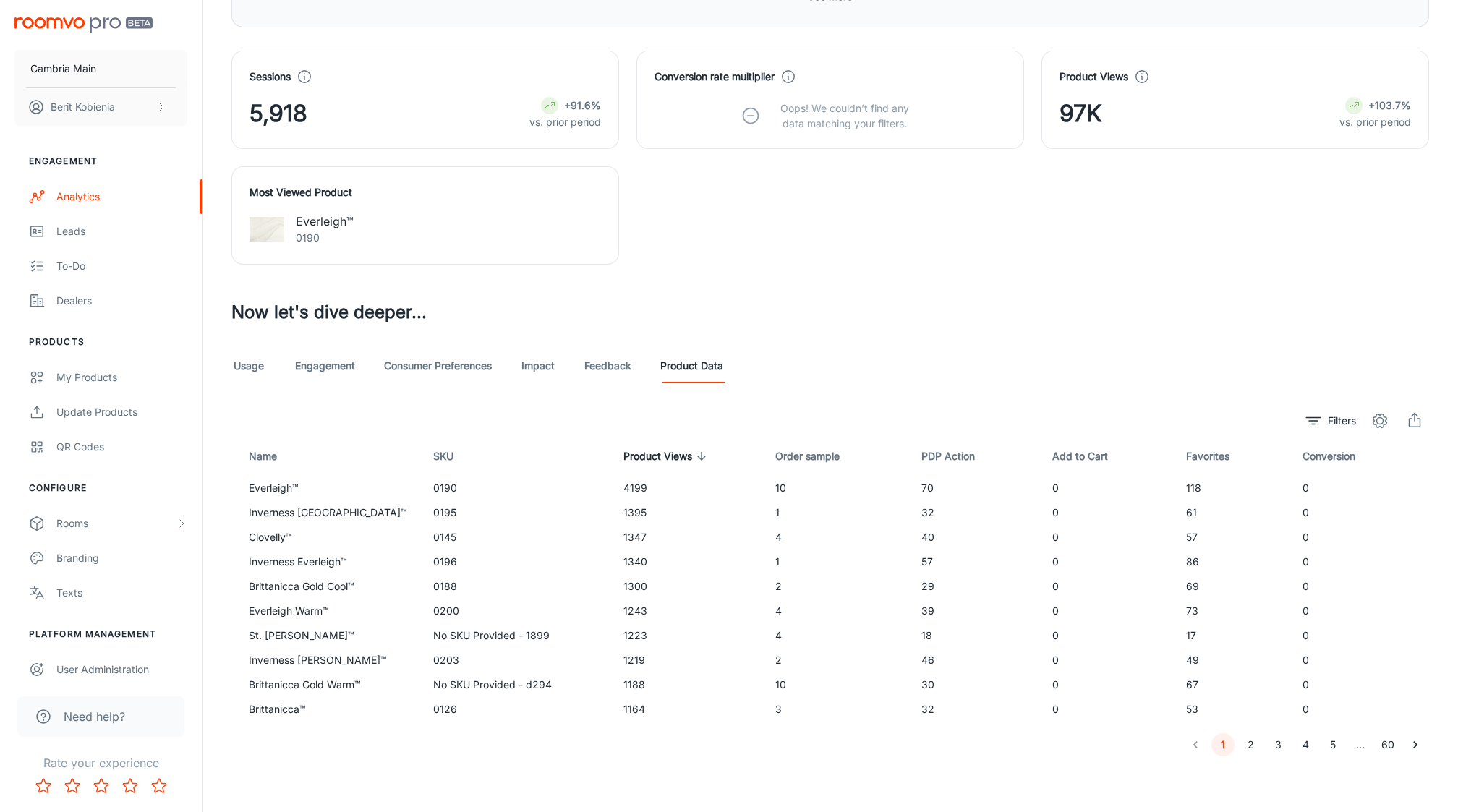
click at [622, 358] on link "Feedback" at bounding box center [607, 365] width 47 height 34
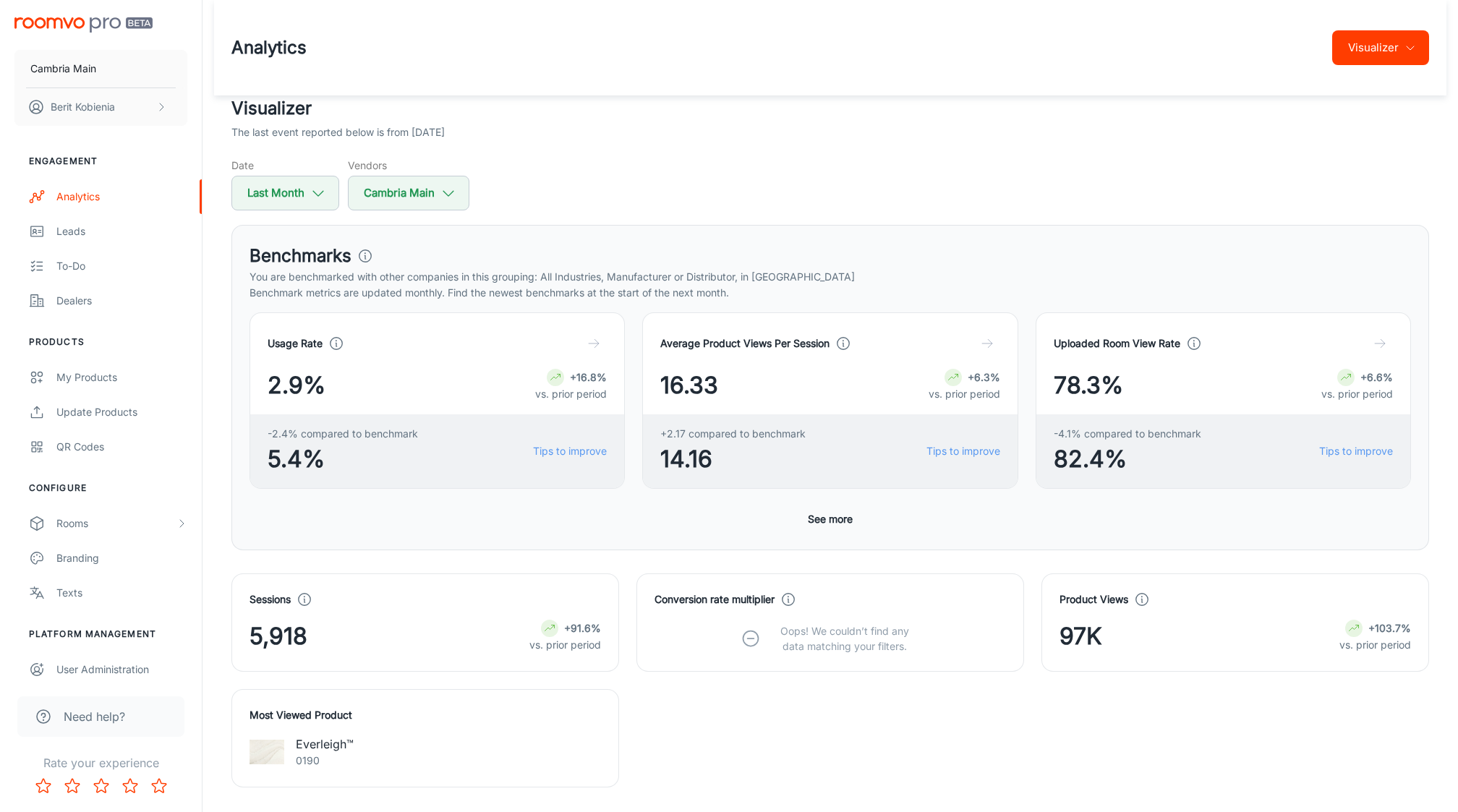
scroll to position [742, 0]
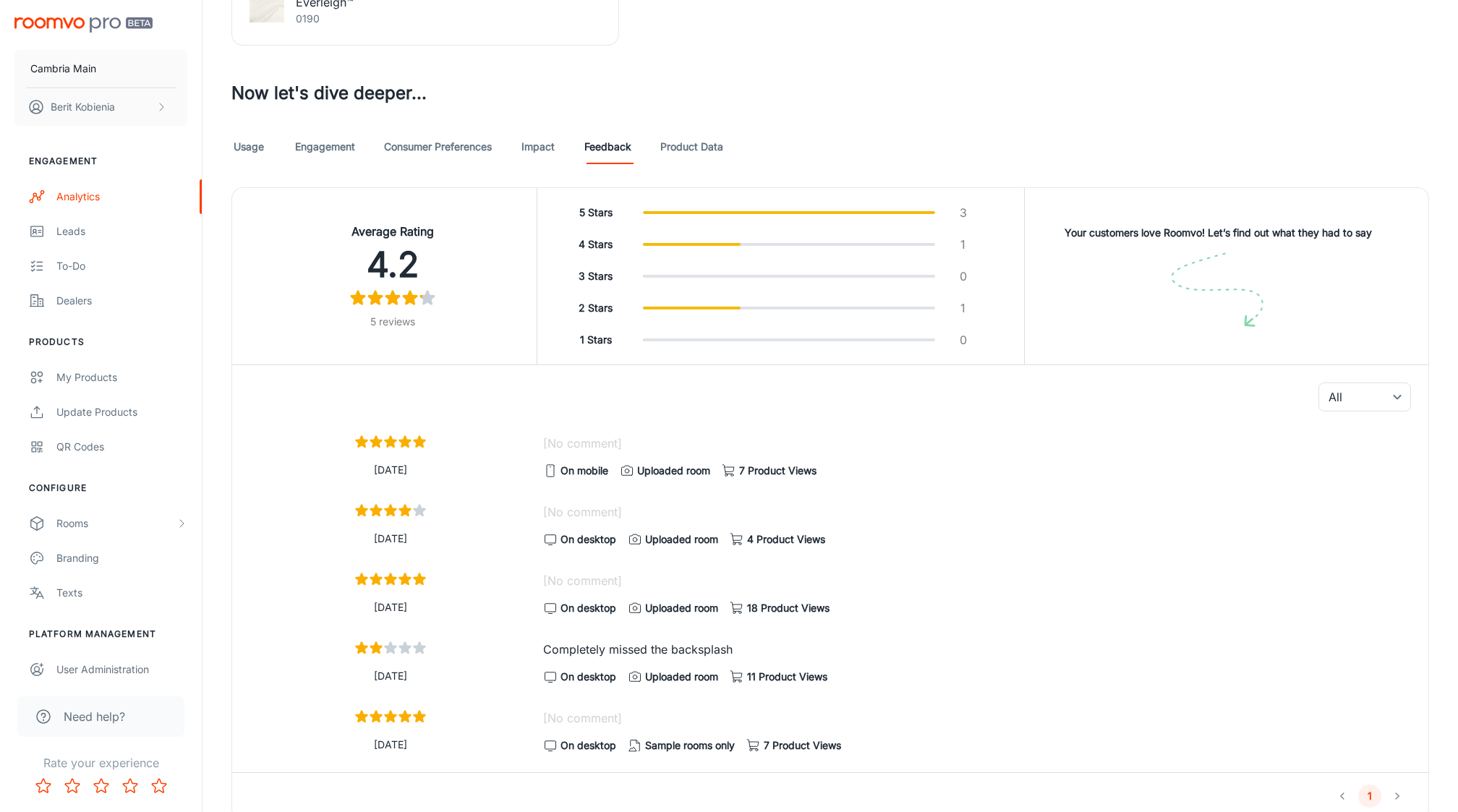
click at [521, 119] on div "Visualizer The last event reported below is from [DATE] Date Last Month Vendors…" at bounding box center [830, 86] width 1232 height 1467
click at [534, 134] on link "Impact" at bounding box center [537, 147] width 34 height 34
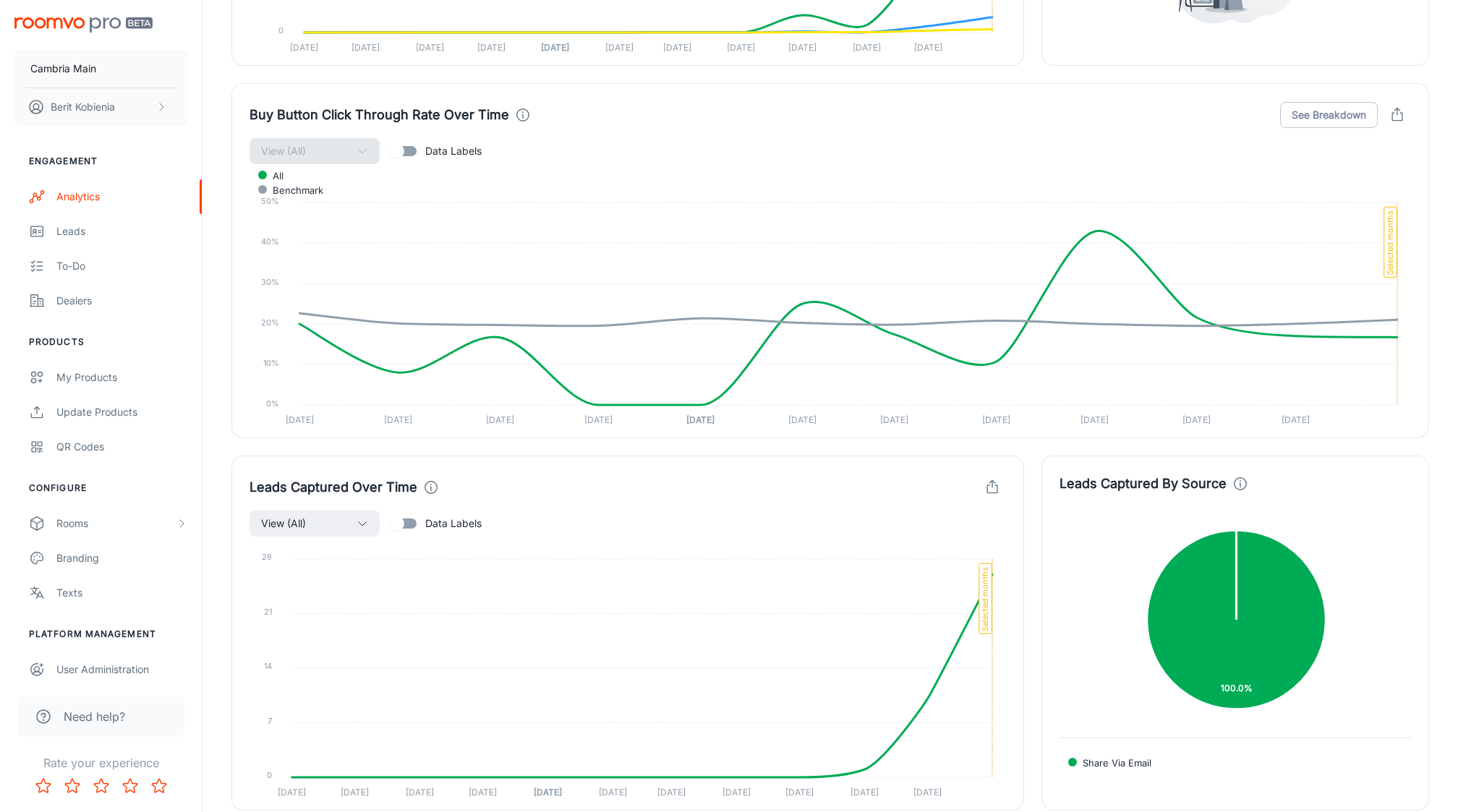
scroll to position [1966, 0]
click at [981, 475] on button "button" at bounding box center [992, 485] width 27 height 27
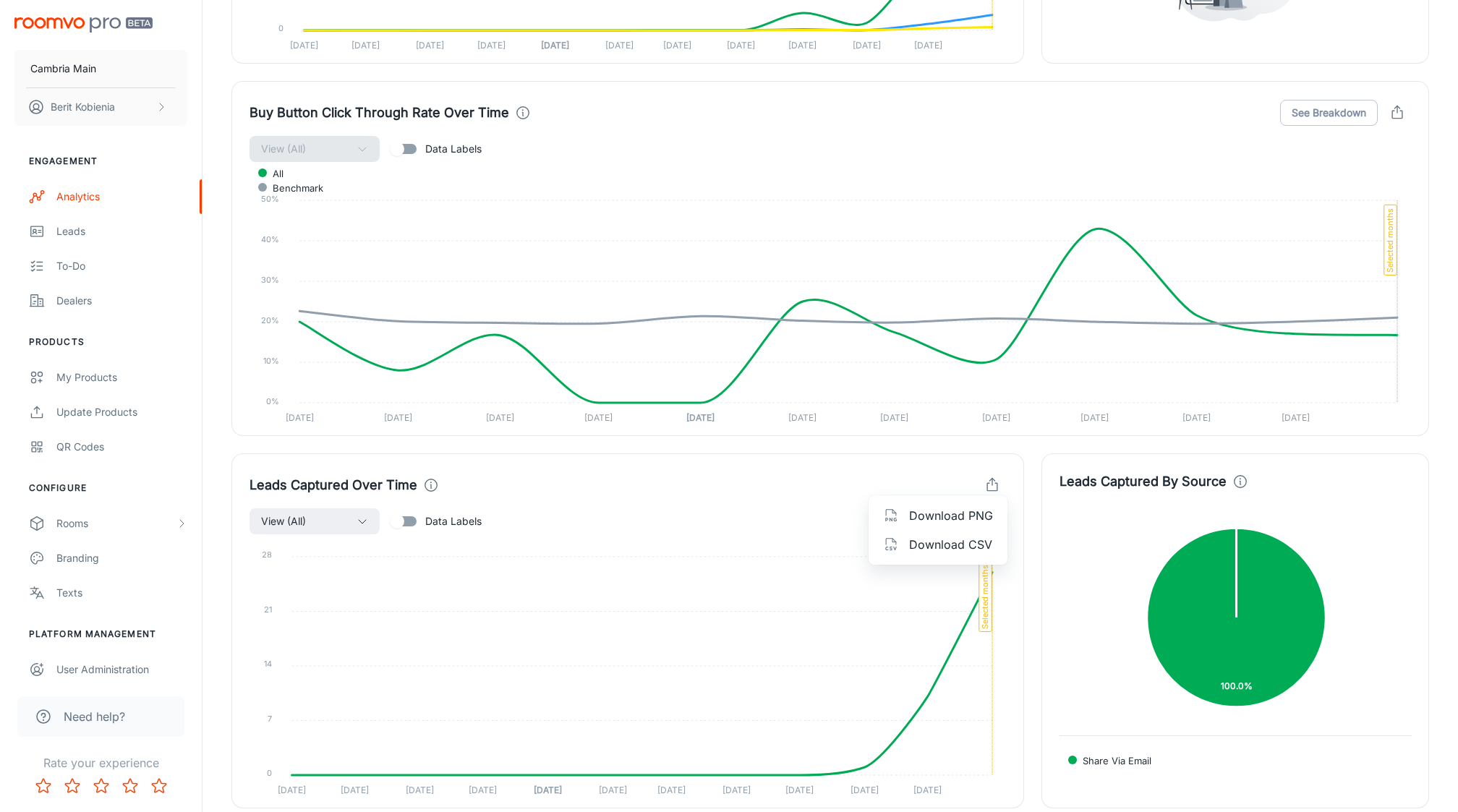
click at [968, 538] on span "Download CSV" at bounding box center [951, 545] width 84 height 18
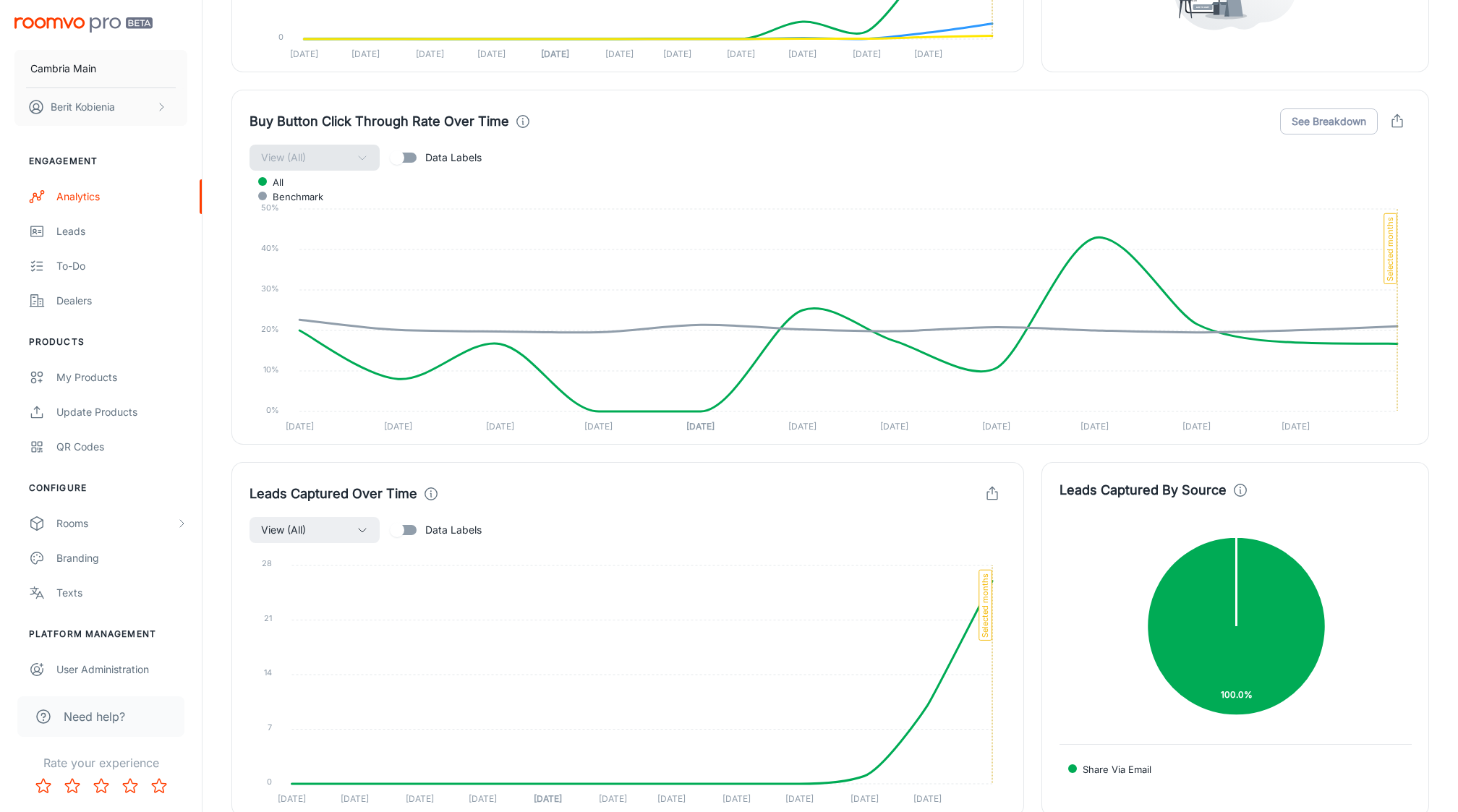
scroll to position [1958, 0]
click at [992, 485] on icon "button" at bounding box center [992, 493] width 16 height 16
click at [942, 551] on span "Download CSV" at bounding box center [951, 553] width 84 height 18
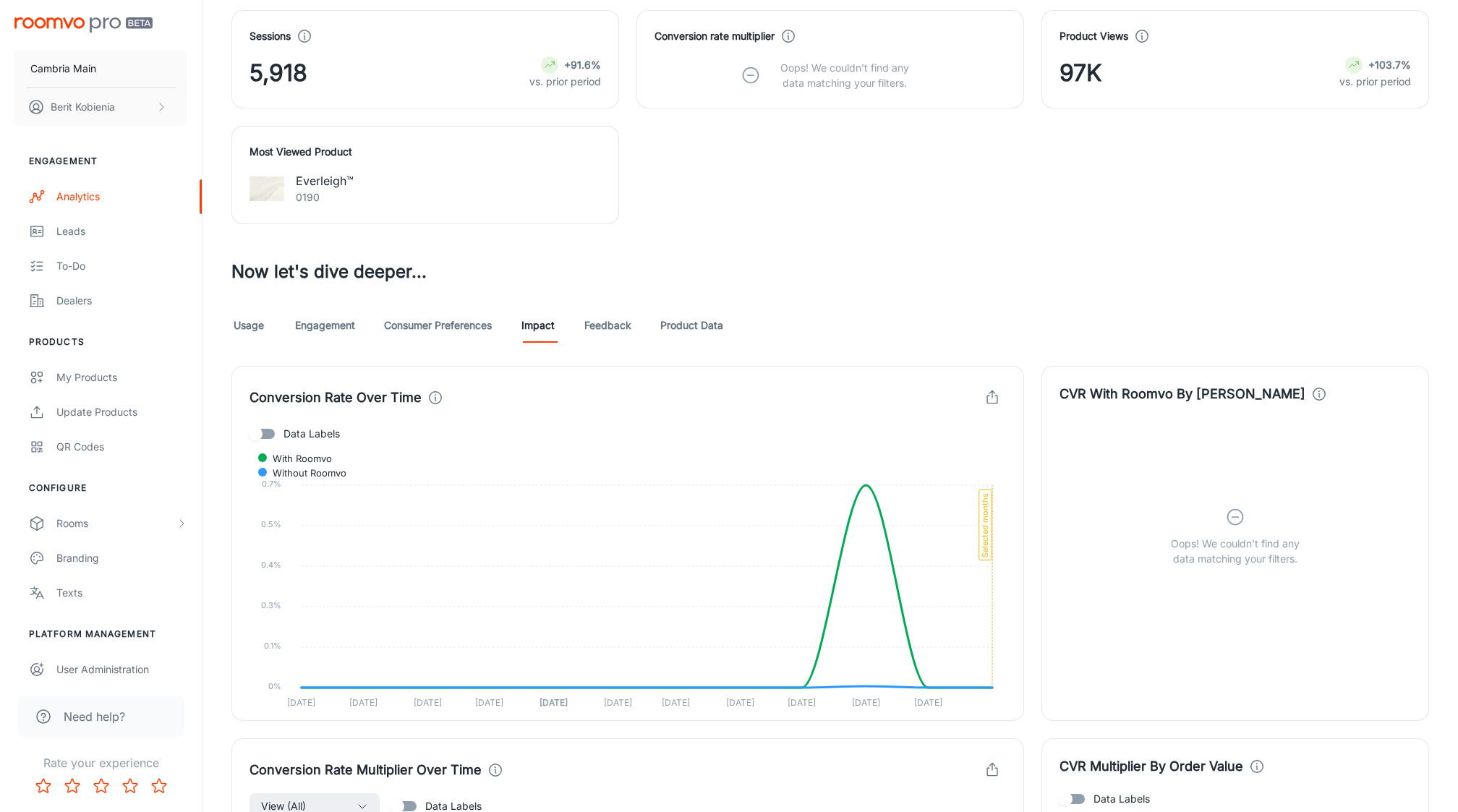
scroll to position [0, 0]
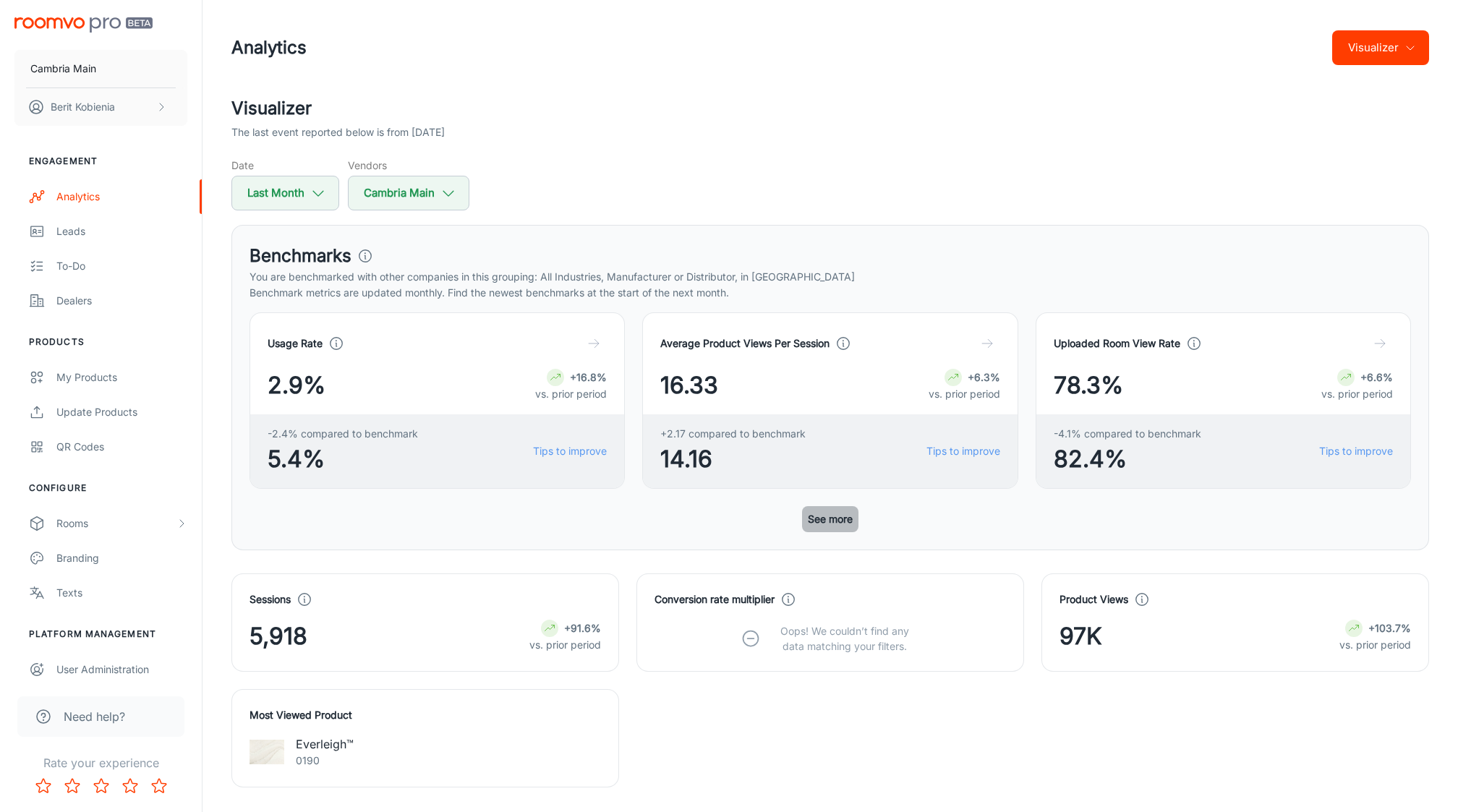
click at [810, 511] on button "See more" at bounding box center [830, 519] width 56 height 26
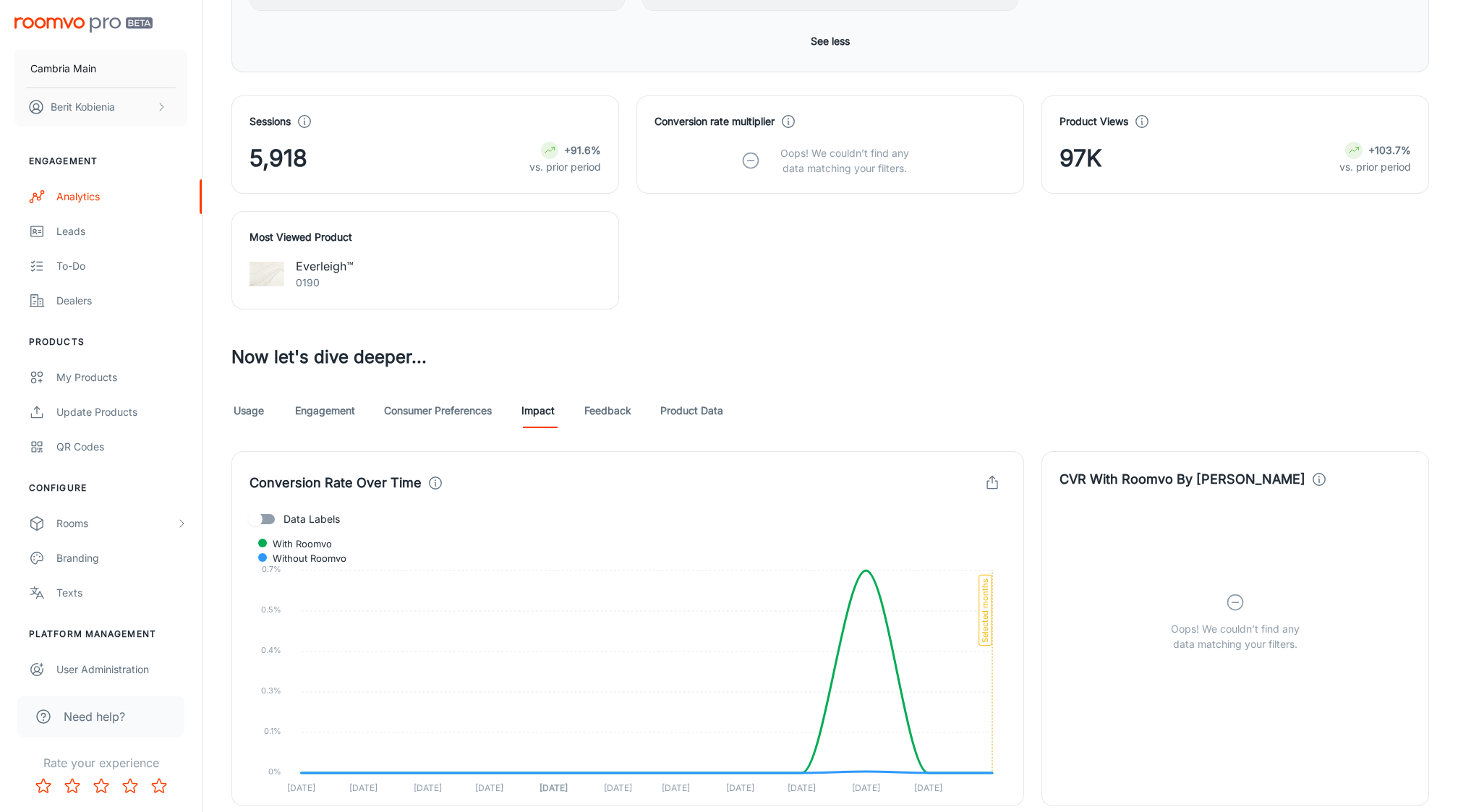
scroll to position [868, 0]
click at [618, 407] on link "Feedback" at bounding box center [607, 407] width 47 height 34
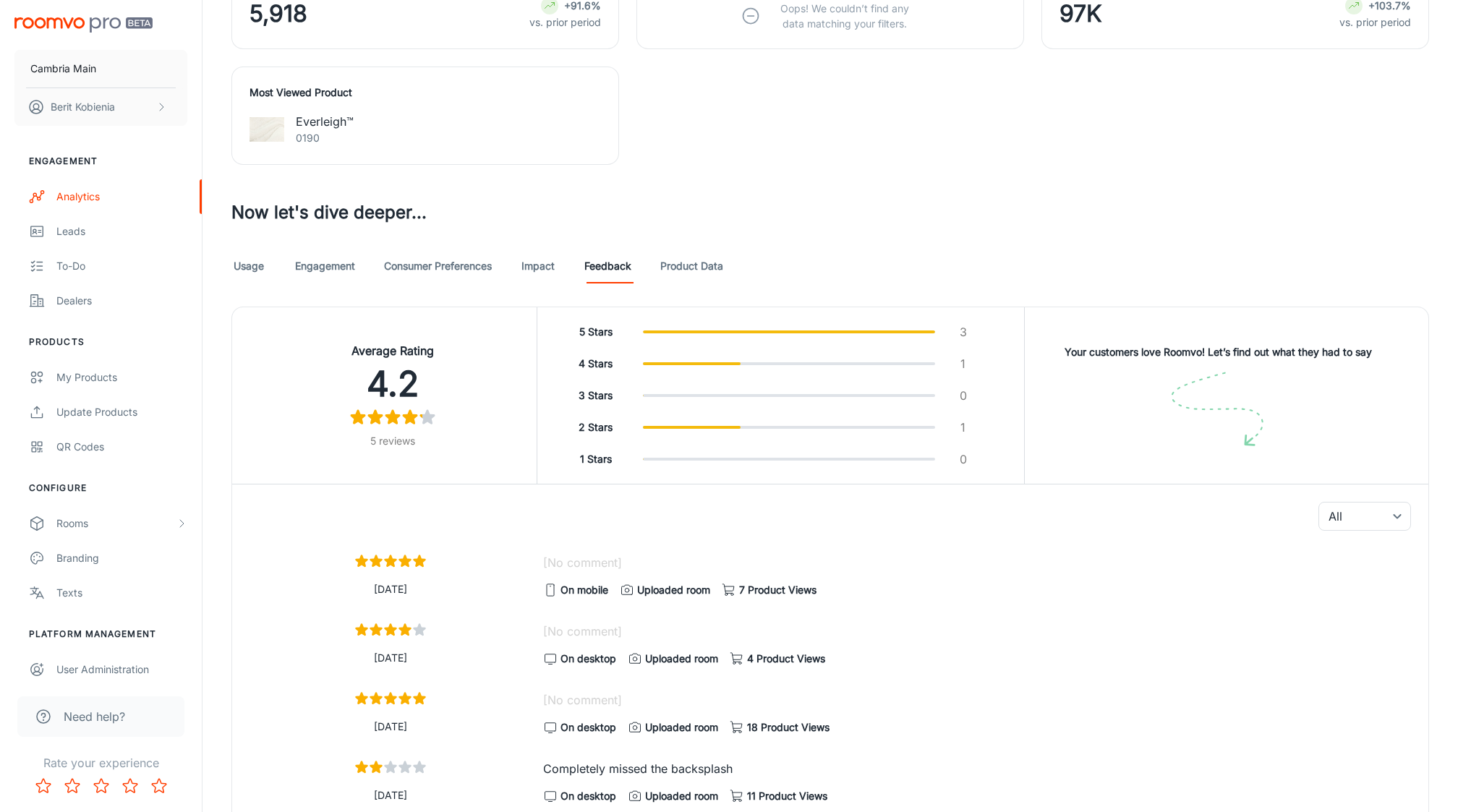
scroll to position [1022, 0]
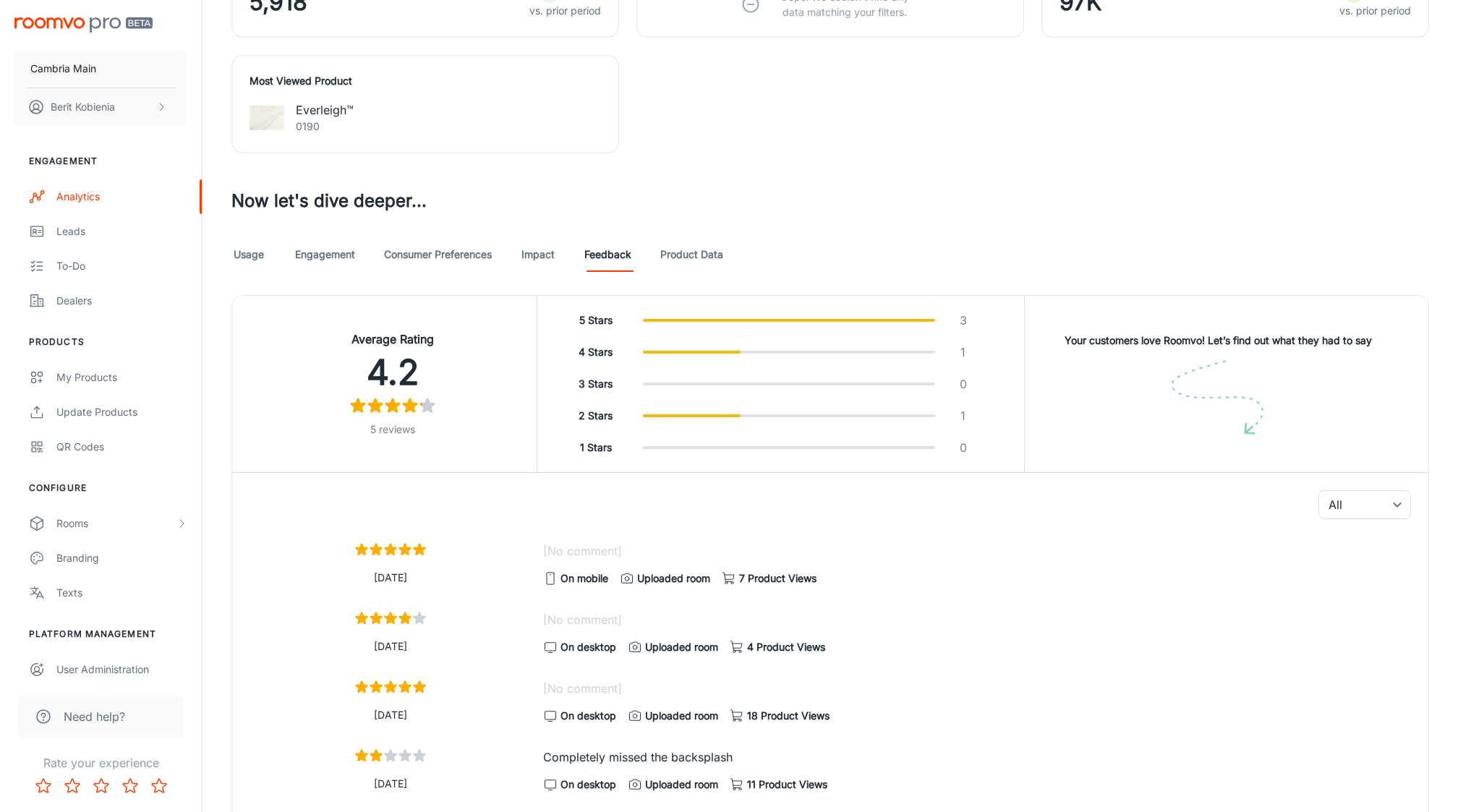
click at [550, 251] on link "Impact" at bounding box center [537, 254] width 34 height 34
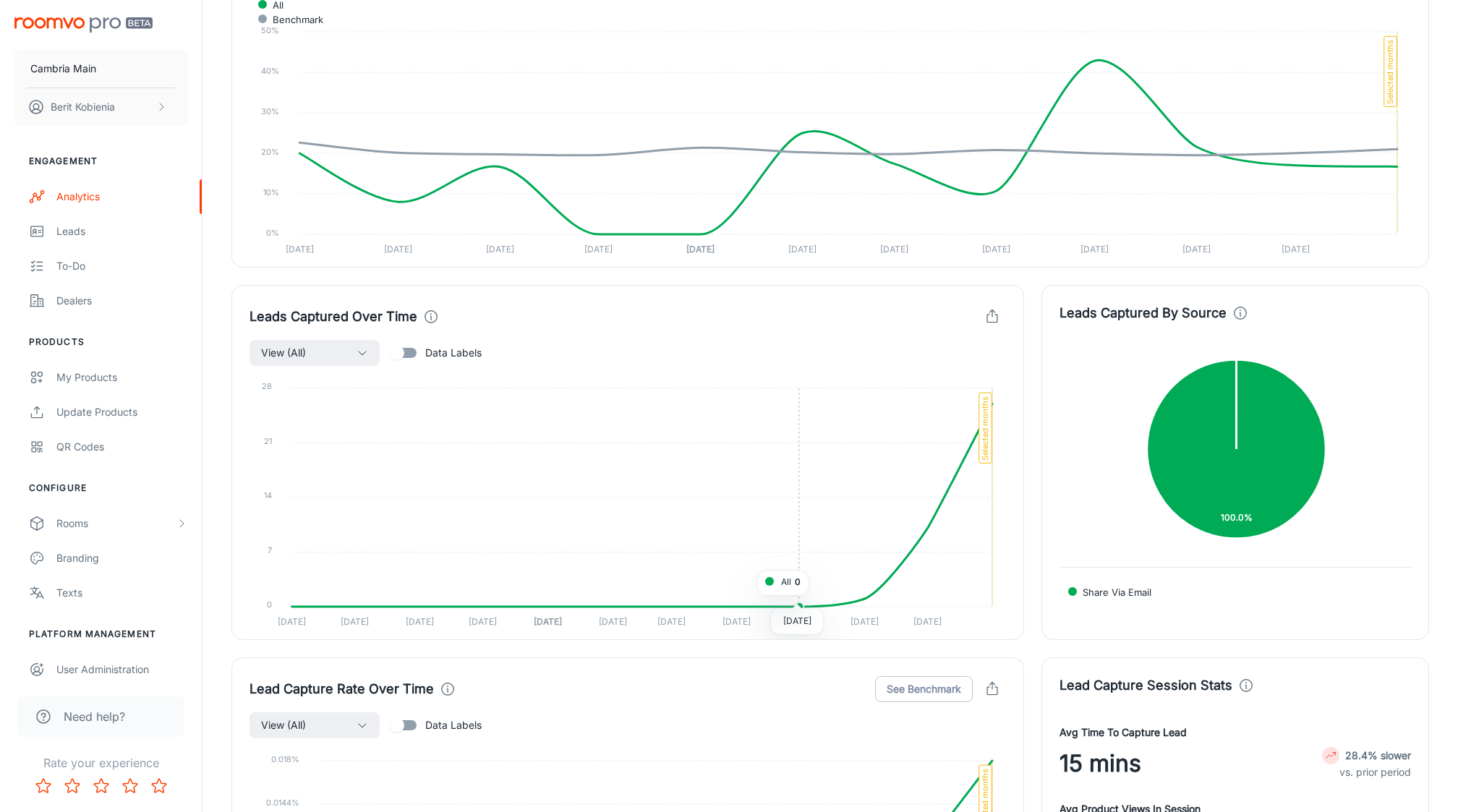
scroll to position [2810, 0]
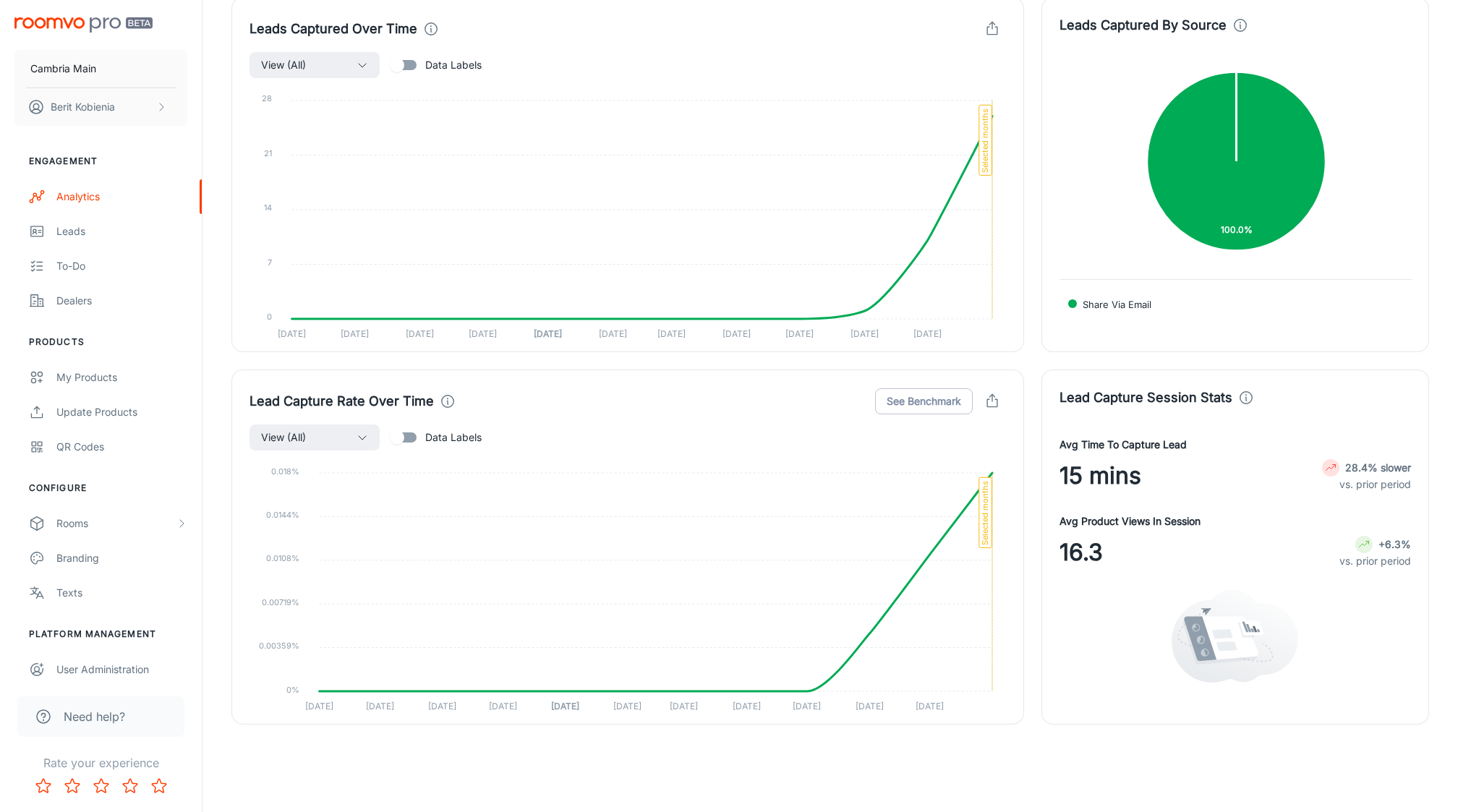
click at [1019, 499] on div "Lead Capture Rate Over Time See Benchmark View (All) Data Labels 0.018% 0.018% …" at bounding box center [628, 547] width 793 height 355
click at [991, 410] on div "Lead Capture Rate Over Time See Benchmark View (All) Data Labels 0.018% 0.018% …" at bounding box center [628, 547] width 793 height 355
click at [991, 400] on icon "button" at bounding box center [992, 402] width 16 height 16
click at [955, 468] on span "Download CSV" at bounding box center [951, 460] width 84 height 18
click at [1019, 333] on div "Leads Captured Over Time View (All) Data Labels 28 28 21 21 14 14 7 7 0 0 Sep 2…" at bounding box center [628, 175] width 793 height 355
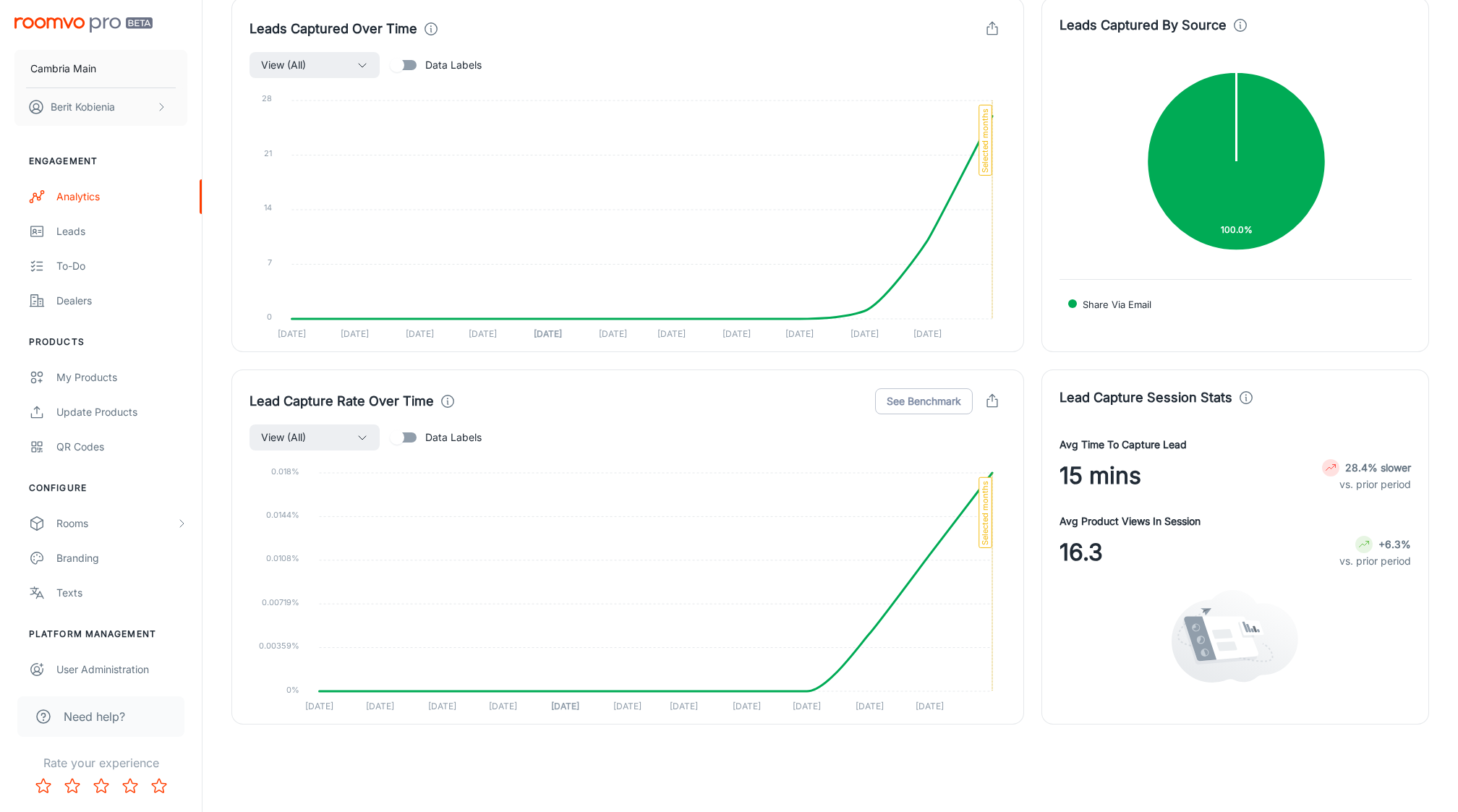
click at [1028, 356] on div "Lead Capture Session Stats Avg Time To Capture Lead 15 mins 28.4% slower vs. pr…" at bounding box center [1226, 538] width 405 height 372
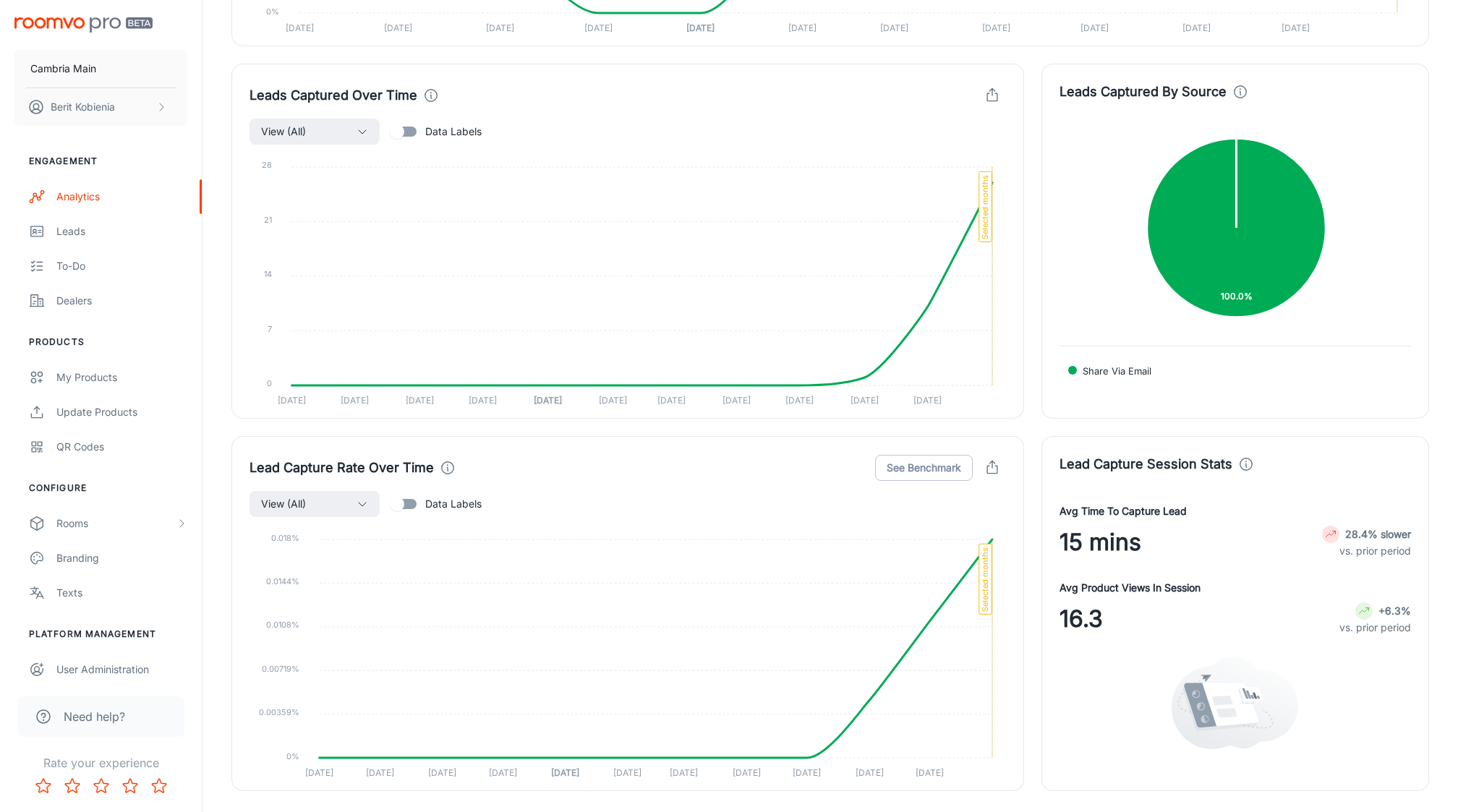
scroll to position [2742, 0]
click at [222, 362] on div "Leads Captured Over Time View (All) Data Labels 28 28 21 21 14 14 7 7 0 0 Sep 2…" at bounding box center [620, 233] width 810 height 372
click at [219, 347] on div "Leads Captured Over Time View (All) Data Labels 28 28 21 21 14 14 7 7 0 0 Sep 2…" at bounding box center [620, 233] width 810 height 372
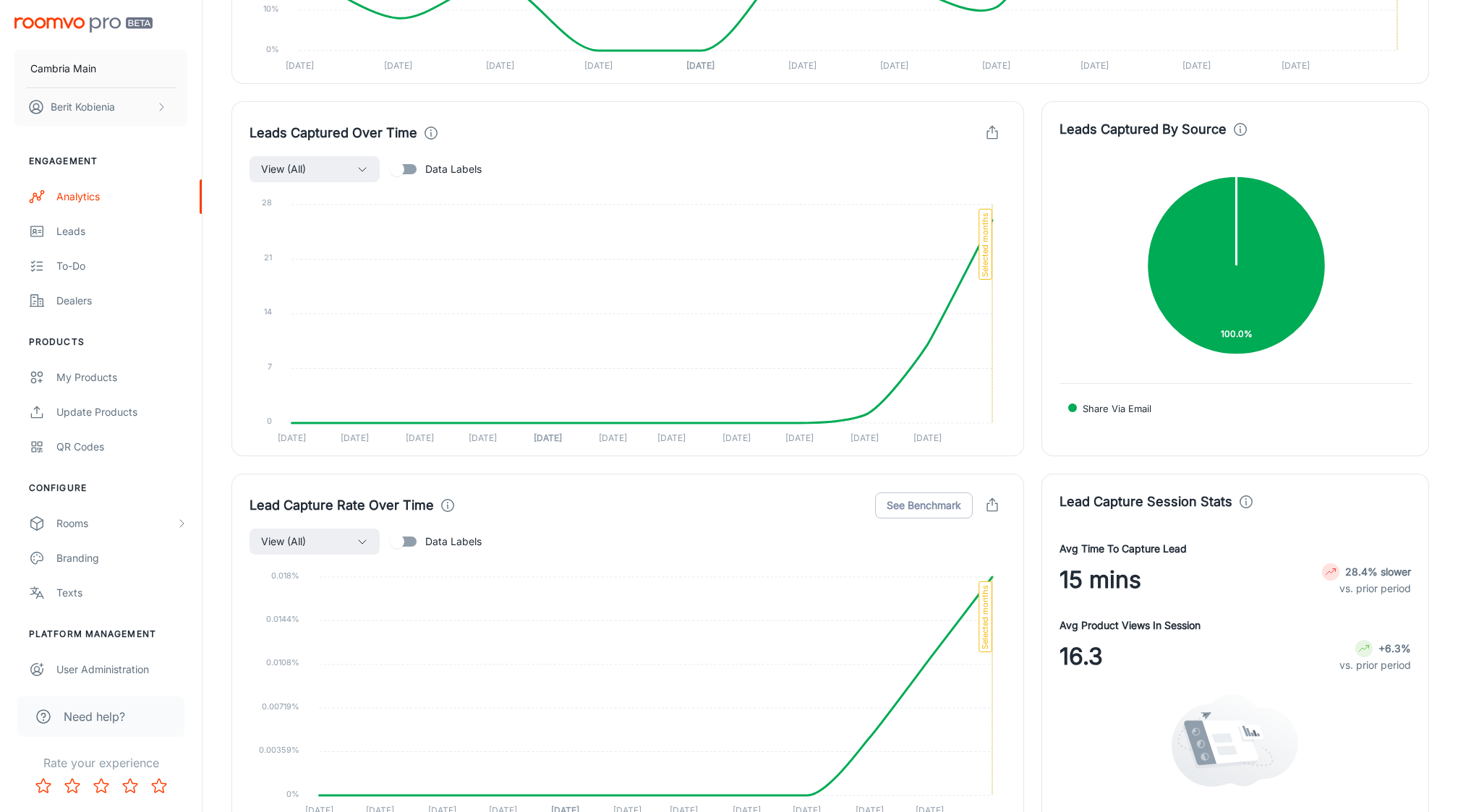
scroll to position [2721, 0]
